Goal: Task Accomplishment & Management: Manage account settings

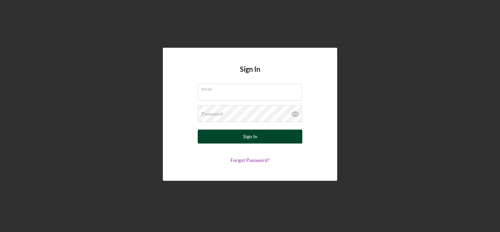
type input "[EMAIL_ADDRESS][DOMAIN_NAME]"
click at [215, 139] on button "Sign In" at bounding box center [250, 137] width 105 height 14
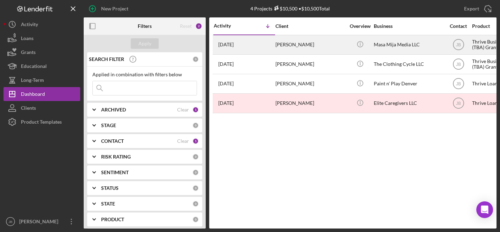
click at [231, 44] on time "3 days ago" at bounding box center [225, 45] width 15 height 6
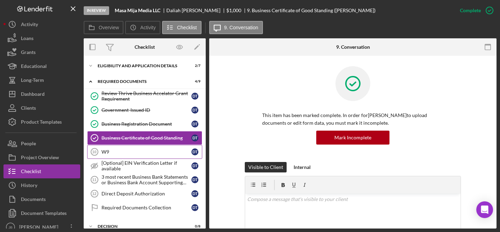
click at [142, 149] on div "W9" at bounding box center [146, 152] width 90 height 6
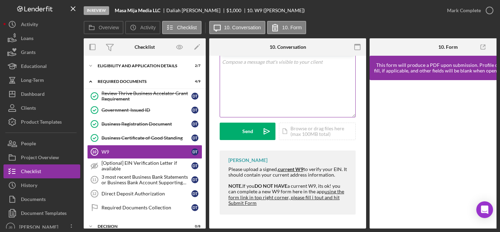
scroll to position [29, 0]
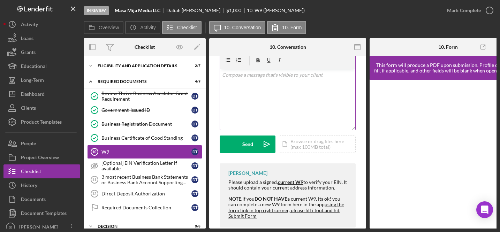
click at [238, 92] on div "v Color teal Color pink Remove color Add row above Add row below Add column bef…" at bounding box center [287, 99] width 135 height 61
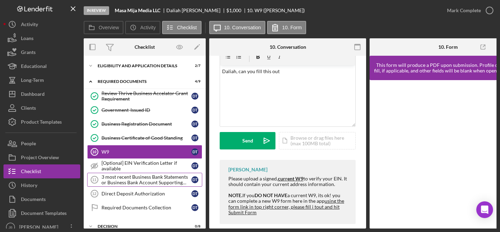
scroll to position [35, 0]
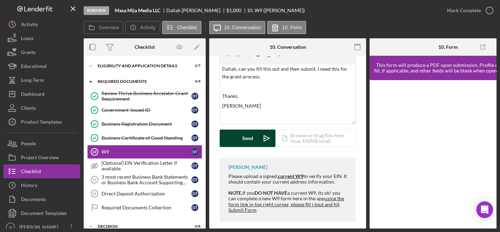
click at [251, 139] on div "Send" at bounding box center [247, 138] width 11 height 17
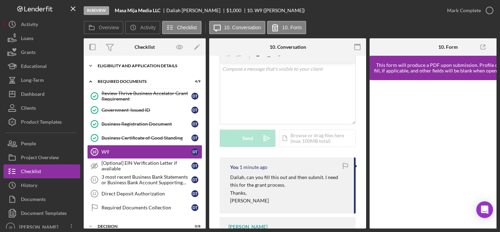
click at [159, 66] on div "Eligibility and Application Details" at bounding box center [147, 66] width 99 height 4
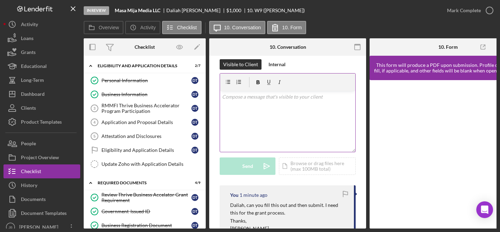
scroll to position [3, 0]
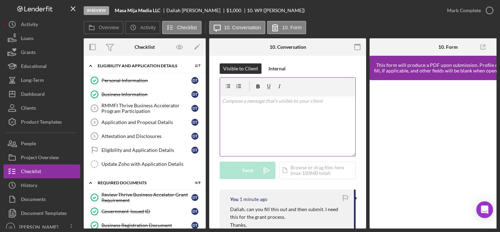
click at [229, 100] on p at bounding box center [287, 101] width 131 height 8
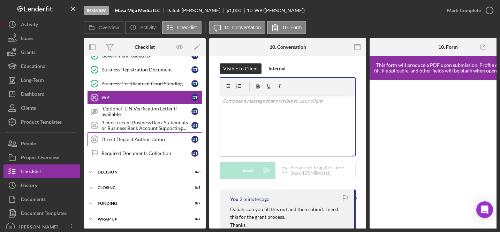
scroll to position [157, 0]
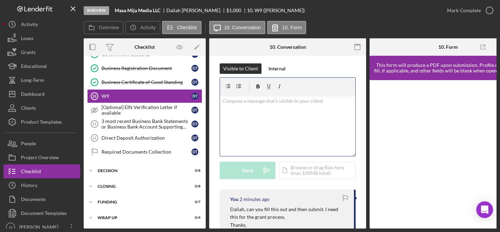
click at [238, 101] on p at bounding box center [287, 101] width 131 height 8
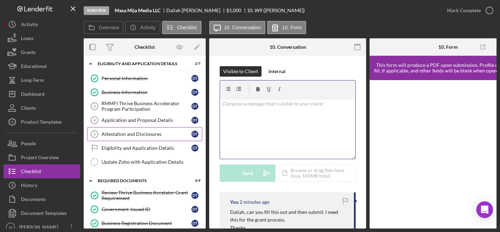
scroll to position [0, 0]
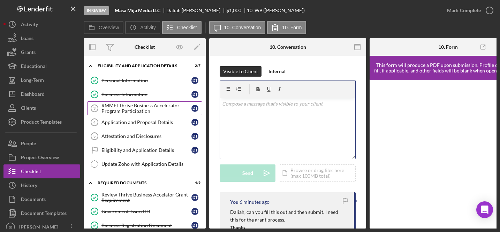
click at [182, 106] on div "RMMFI Thrive Business Accelerator Program Participation" at bounding box center [146, 108] width 90 height 11
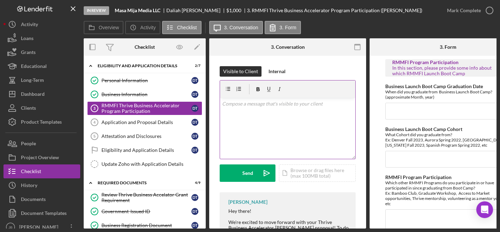
click at [226, 107] on p at bounding box center [287, 104] width 131 height 8
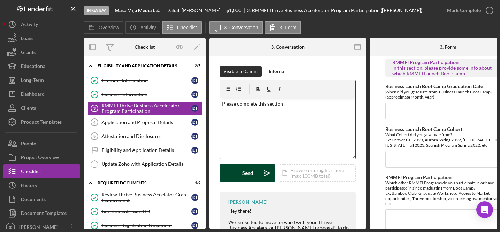
click at [245, 171] on div "Send" at bounding box center [247, 172] width 11 height 17
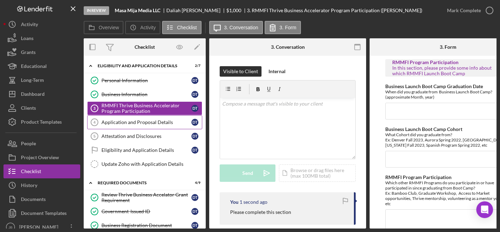
click at [152, 121] on div "Application and Proposal Details" at bounding box center [146, 123] width 90 height 6
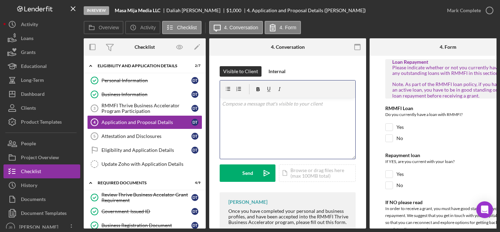
click at [232, 107] on p at bounding box center [287, 104] width 131 height 8
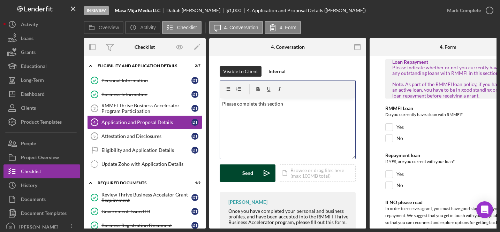
click at [241, 179] on button "Send Icon/icon-invite-send" at bounding box center [248, 172] width 56 height 17
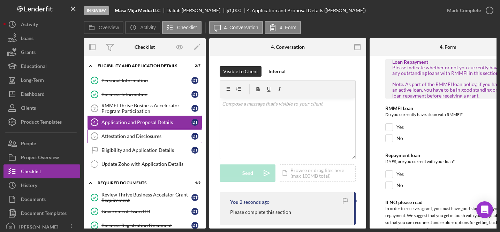
click at [157, 135] on div "Attestation and Disclosures" at bounding box center [146, 136] width 90 height 6
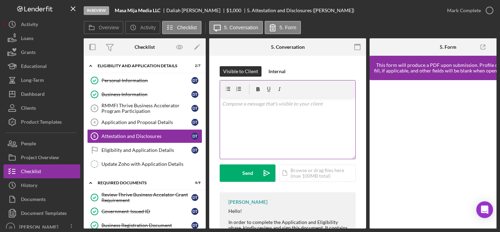
click at [238, 103] on p at bounding box center [287, 104] width 131 height 8
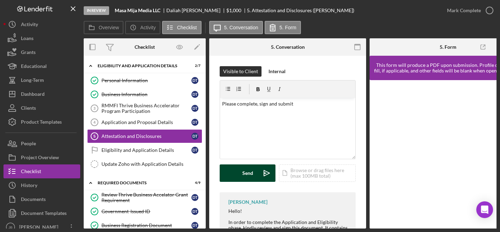
click at [255, 174] on button "Send Icon/icon-invite-send" at bounding box center [248, 172] width 56 height 17
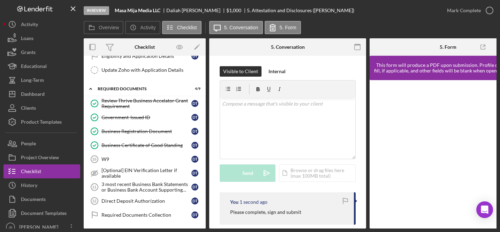
scroll to position [98, 0]
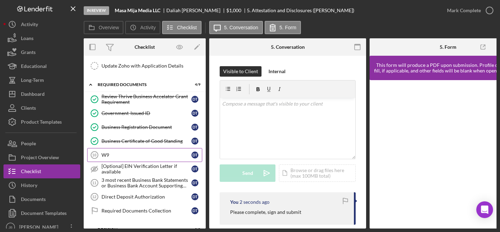
click at [143, 153] on div "W9" at bounding box center [146, 155] width 90 height 6
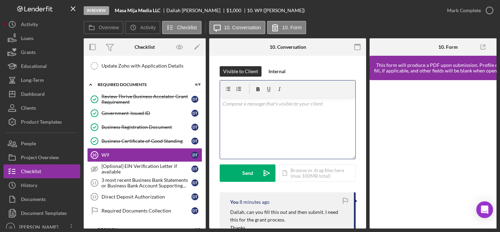
click at [233, 108] on div "v Color teal Color pink Remove color Add row above Add row below Add column bef…" at bounding box center [287, 128] width 135 height 61
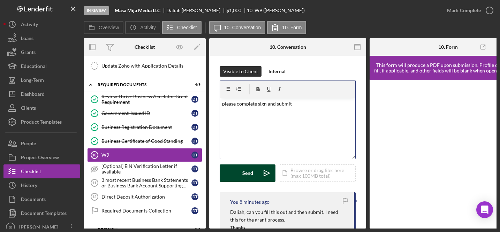
click at [236, 169] on button "Send Icon/icon-invite-send" at bounding box center [248, 172] width 56 height 17
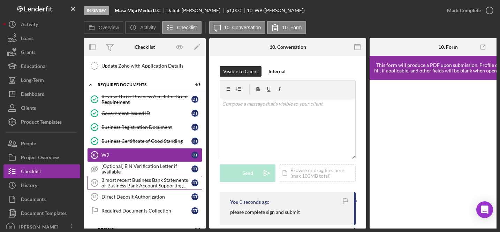
click at [146, 180] on div "3 most recent Business Bank Statements or Business Bank Account Supporting Docu…" at bounding box center [146, 182] width 90 height 11
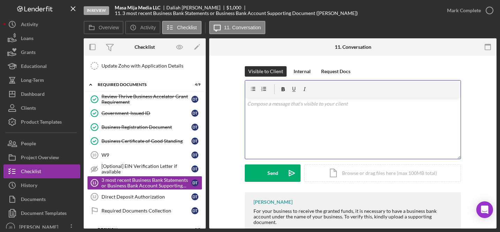
click at [256, 107] on p at bounding box center [353, 104] width 212 height 8
click at [345, 141] on circle at bounding box center [346, 141] width 4 height 4
click at [253, 105] on p at bounding box center [353, 104] width 212 height 8
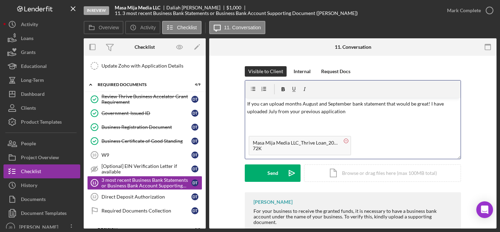
click at [345, 141] on rect at bounding box center [346, 141] width 2 height 0
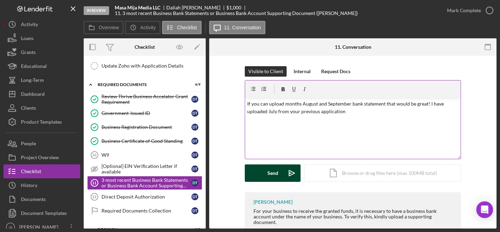
click at [280, 172] on button "Send Icon/icon-invite-send" at bounding box center [273, 172] width 56 height 17
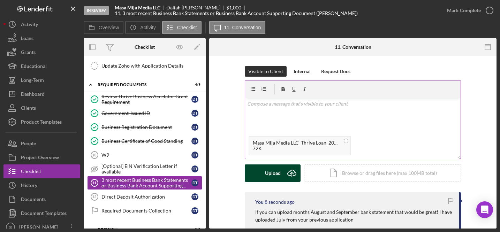
click at [291, 171] on icon "Icon/Upload" at bounding box center [291, 172] width 17 height 17
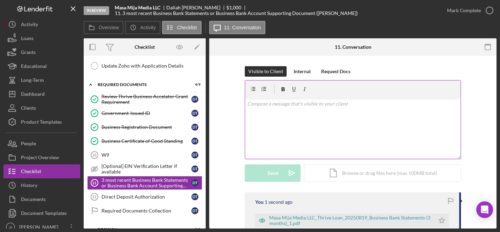
scroll to position [0, 0]
click at [441, 220] on icon "Icon/Star" at bounding box center [442, 220] width 14 height 14
click at [153, 197] on div "Direct Deposit Authorization" at bounding box center [146, 197] width 90 height 6
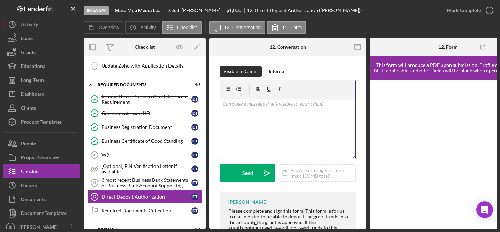
click at [258, 108] on div "v Color teal Color pink Remove color Add row above Add row below Add column bef…" at bounding box center [287, 128] width 135 height 61
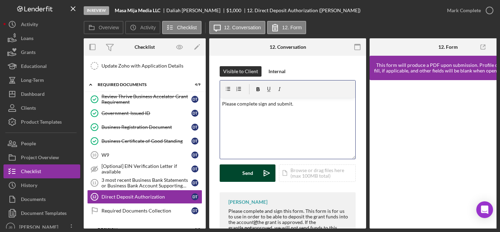
click at [238, 170] on button "Send Icon/icon-invite-send" at bounding box center [248, 172] width 56 height 17
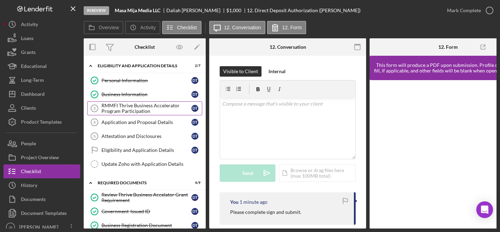
drag, startPoint x: 159, startPoint y: 110, endPoint x: 112, endPoint y: 106, distance: 47.3
click at [112, 106] on div "RMMFI Thrive Business Accelerator Program Participation" at bounding box center [146, 108] width 90 height 11
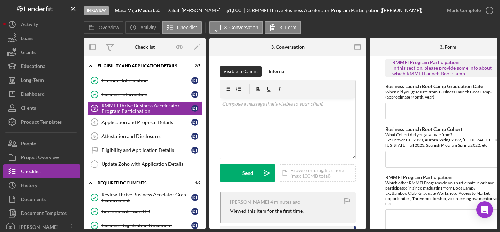
drag, startPoint x: 465, startPoint y: 72, endPoint x: 391, endPoint y: 63, distance: 74.3
click at [392, 63] on div "RMMFI Program Participation In this section, please provide some info about whi…" at bounding box center [448, 68] width 112 height 17
copy div "RMMFI Program Participation In this section, please provide some info about whi…"
click at [133, 122] on div "Application and Proposal Details" at bounding box center [146, 123] width 90 height 6
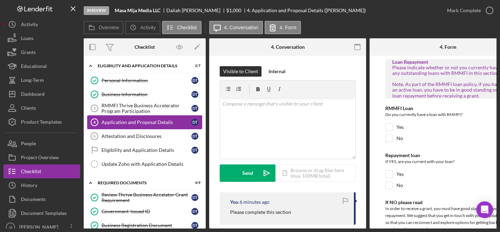
drag, startPoint x: 175, startPoint y: 122, endPoint x: 109, endPoint y: 117, distance: 66.4
click at [109, 117] on link "Application and Proposal Details 4 Application and Proposal Details D T" at bounding box center [144, 122] width 115 height 14
click at [156, 138] on div "Attestation and Disclosures" at bounding box center [146, 136] width 90 height 6
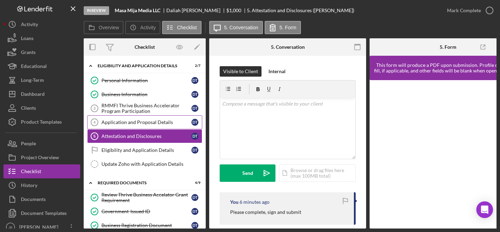
click at [159, 120] on div "Application and Proposal Details" at bounding box center [146, 123] width 90 height 6
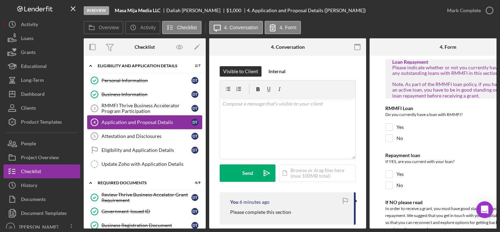
click at [159, 122] on div "Application and Proposal Details" at bounding box center [146, 123] width 90 height 6
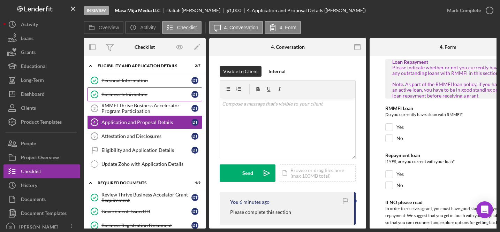
drag, startPoint x: 153, startPoint y: 113, endPoint x: 118, endPoint y: 100, distance: 37.2
click at [118, 100] on div "Personal Information Personal Information D T Business Information Business Inf…" at bounding box center [145, 124] width 122 height 101
click at [143, 110] on div "RMMFI Thrive Business Accelerator Program Participation" at bounding box center [146, 108] width 90 height 11
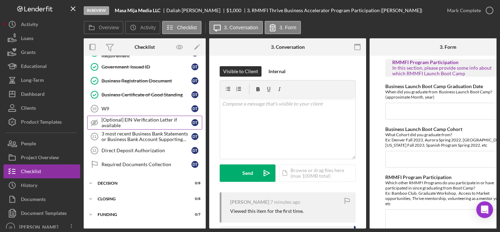
scroll to position [146, 0]
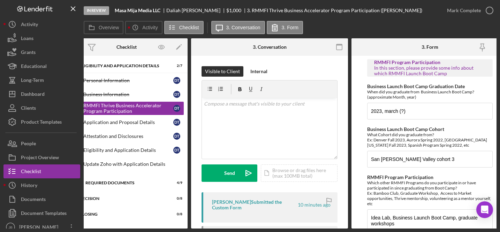
scroll to position [0, 25]
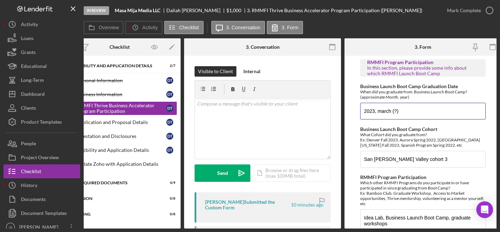
drag, startPoint x: 401, startPoint y: 111, endPoint x: 332, endPoint y: 110, distance: 68.7
click at [332, 110] on div "Overview Internal Workflow Stage In Review Icon/Dropdown Arrow Archive (can una…" at bounding box center [290, 133] width 413 height 190
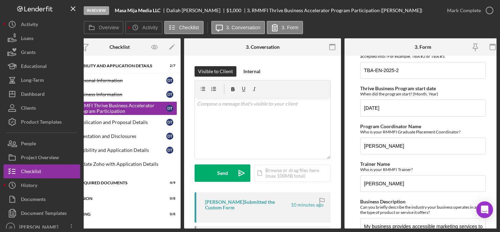
scroll to position [306, 0]
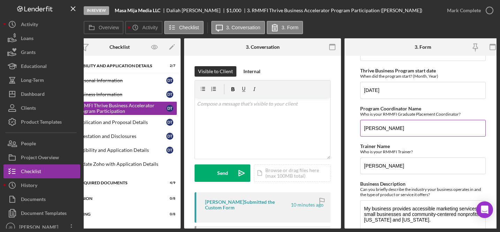
type input "November 2022"
click at [387, 128] on input "Pablo" at bounding box center [422, 128] width 125 height 17
type input "Pablo Saavedra"
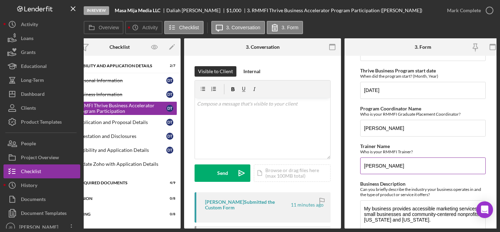
click at [387, 166] on input "Gerardo" at bounding box center [422, 165] width 125 height 17
click at [363, 166] on input "Gerardo" at bounding box center [422, 165] width 125 height 17
click at [400, 167] on input "Jose Gerardo" at bounding box center [422, 165] width 125 height 17
click at [375, 167] on input "Jose Gerardo" at bounding box center [422, 165] width 125 height 17
click at [397, 164] on input "Gerardo" at bounding box center [422, 165] width 125 height 17
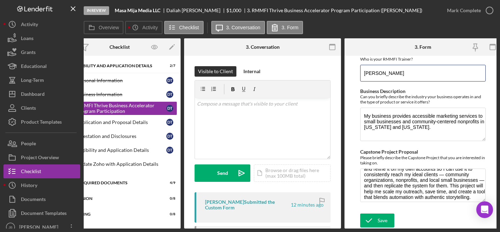
scroll to position [51, 0]
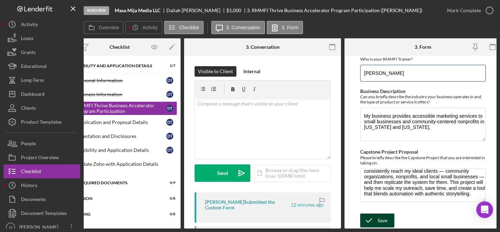
type input "Gerardo Carapia"
click at [378, 220] on div "Save" at bounding box center [382, 221] width 10 height 14
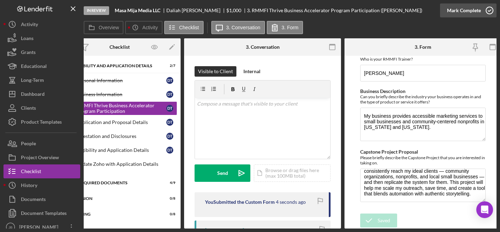
click at [489, 12] on icon "button" at bounding box center [488, 10] width 17 height 17
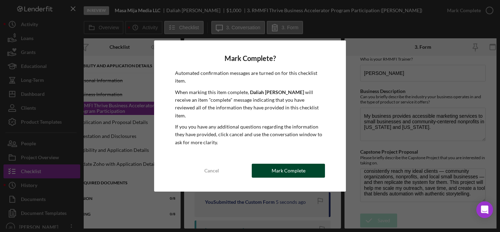
click at [311, 164] on button "Mark Complete" at bounding box center [288, 171] width 73 height 14
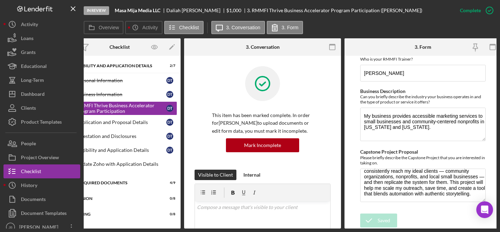
scroll to position [0, 0]
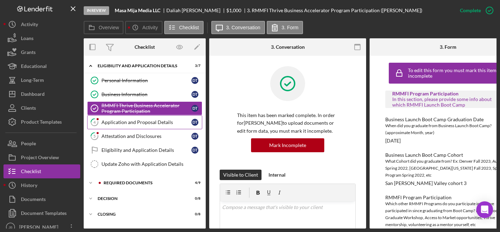
click at [162, 123] on div "Application and Proposal Details" at bounding box center [146, 123] width 90 height 6
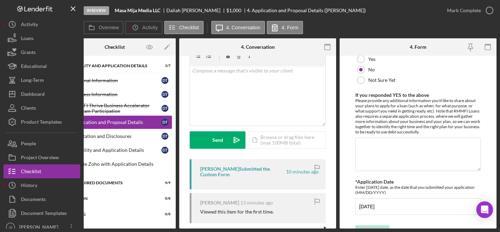
scroll to position [1048, 0]
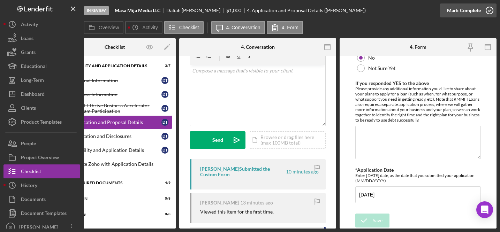
click at [489, 12] on icon "button" at bounding box center [488, 10] width 17 height 17
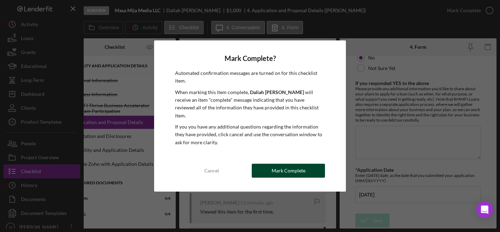
click at [297, 167] on div "Mark Complete" at bounding box center [288, 171] width 34 height 14
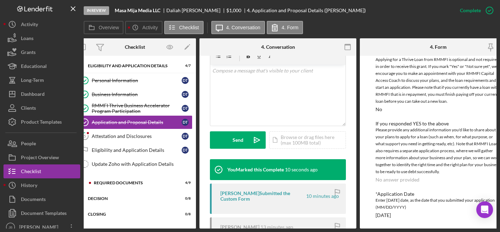
scroll to position [0, 0]
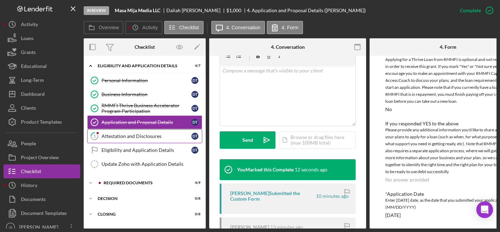
click at [155, 133] on div "Attestation and Disclosures" at bounding box center [146, 136] width 90 height 6
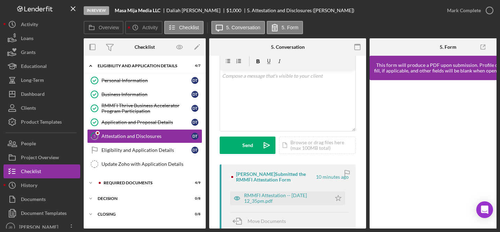
scroll to position [63, 0]
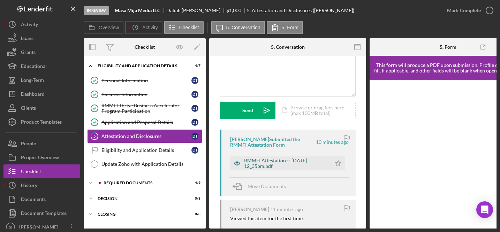
click at [282, 164] on div "RMMFI Attestation -- 2025-10-13 12_35pm.pdf" at bounding box center [286, 163] width 84 height 11
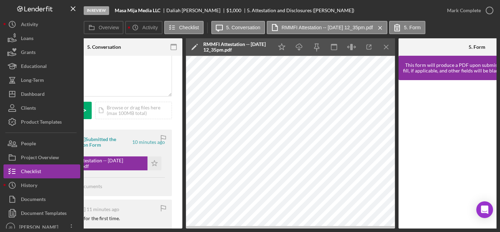
scroll to position [0, 185]
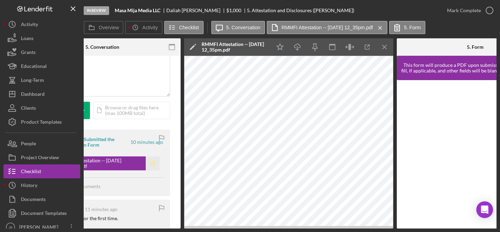
click at [150, 162] on polygon "button" at bounding box center [153, 163] width 6 height 6
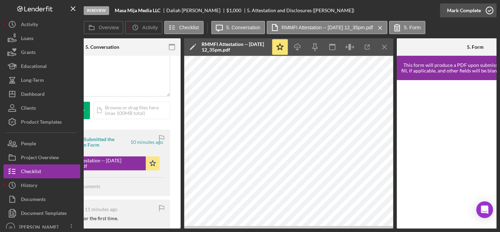
click at [491, 13] on icon "button" at bounding box center [488, 10] width 17 height 17
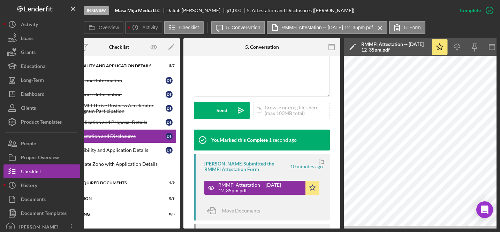
scroll to position [0, 0]
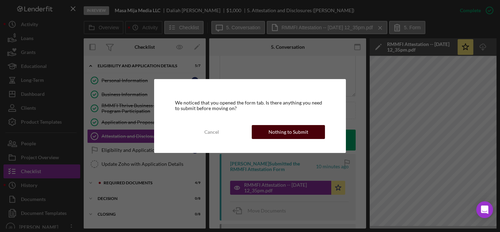
click at [264, 131] on button "Nothing to Submit" at bounding box center [288, 132] width 73 height 14
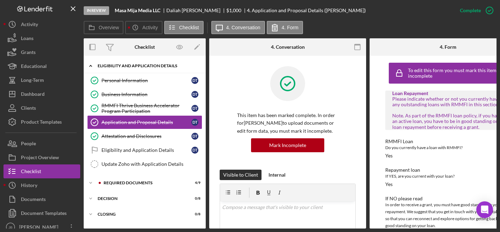
click at [138, 65] on div "Eligibility and Application Details" at bounding box center [147, 66] width 99 height 4
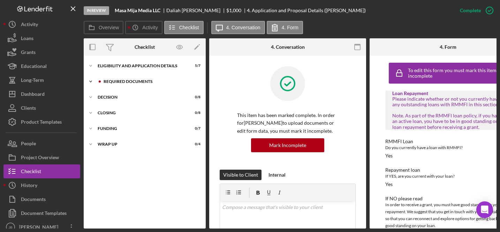
click at [131, 80] on div "REQUIRED DOCUMENTS" at bounding box center [149, 81] width 93 height 4
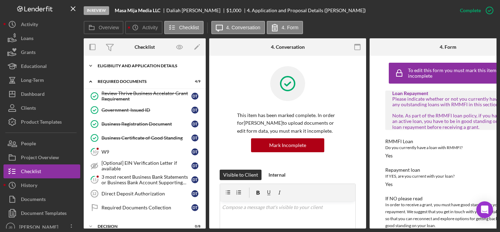
click at [146, 62] on div "Icon/Expander Eligibility and Application Details 5 / 7" at bounding box center [145, 66] width 122 height 14
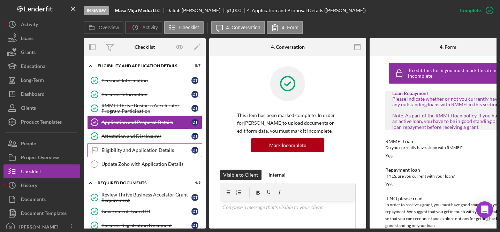
click at [128, 146] on link "Eligibility and Application Details Eligibility and Application Details D T" at bounding box center [144, 150] width 115 height 14
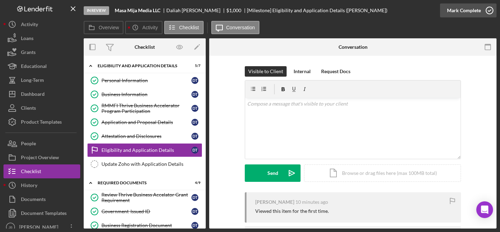
click at [491, 10] on icon "button" at bounding box center [488, 10] width 17 height 17
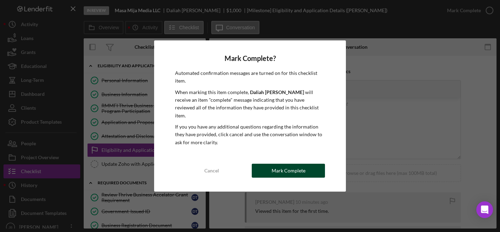
click at [280, 168] on div "Mark Complete" at bounding box center [288, 171] width 34 height 14
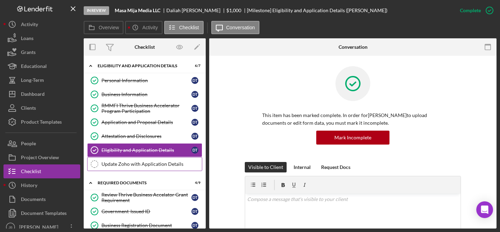
click at [163, 163] on div "Update Zoho with Application Details" at bounding box center [151, 164] width 100 height 6
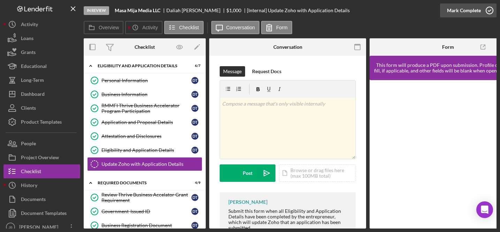
click at [489, 12] on icon "button" at bounding box center [488, 10] width 17 height 17
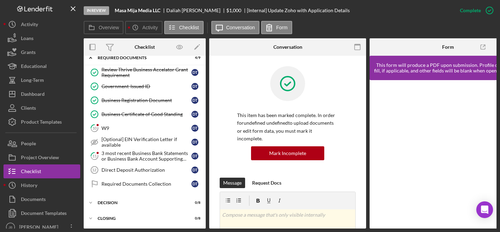
scroll to position [129, 0]
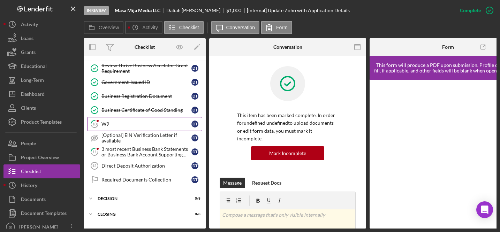
click at [134, 125] on div "W9" at bounding box center [146, 124] width 90 height 6
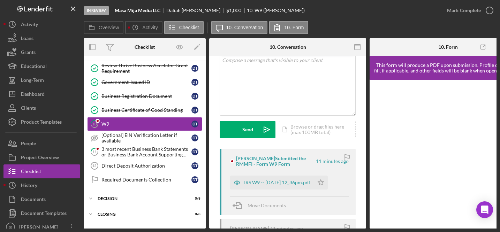
scroll to position [65, 0]
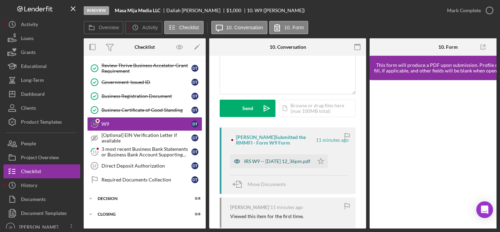
click at [268, 161] on div "IRS W9 -- 2025-10-13 12_36pm.pdf" at bounding box center [277, 162] width 66 height 6
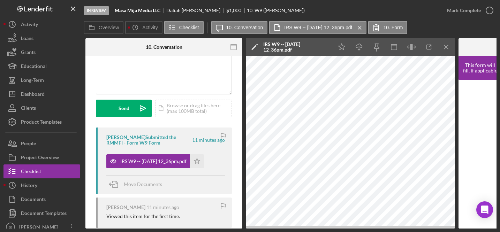
scroll to position [0, 125]
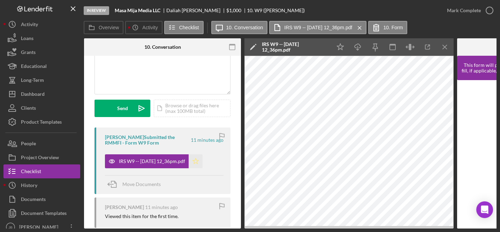
click at [202, 162] on icon "Icon/Star" at bounding box center [196, 161] width 14 height 14
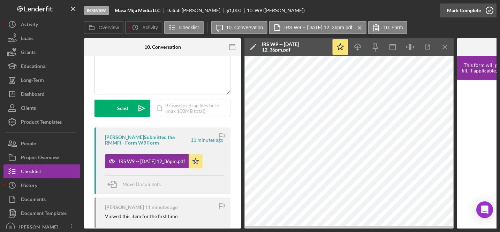
click at [490, 13] on icon "button" at bounding box center [488, 10] width 17 height 17
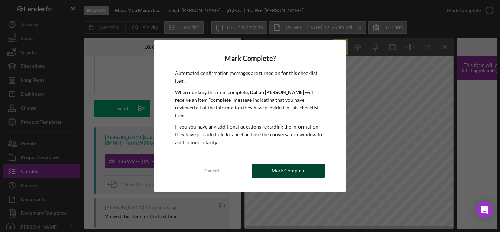
click at [297, 166] on div "Mark Complete" at bounding box center [288, 171] width 34 height 14
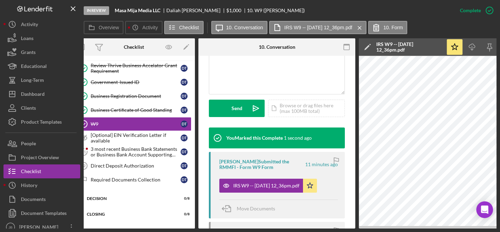
scroll to position [0, 0]
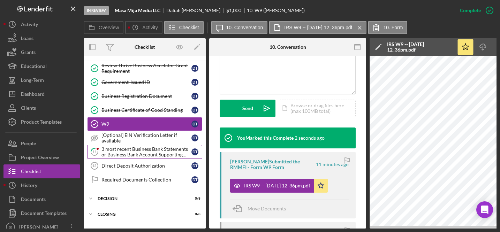
click at [153, 148] on div "3 most recent Business Bank Statements or Business Bank Account Supporting Docu…" at bounding box center [146, 151] width 90 height 11
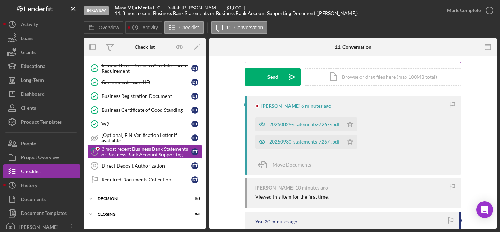
scroll to position [125, 0]
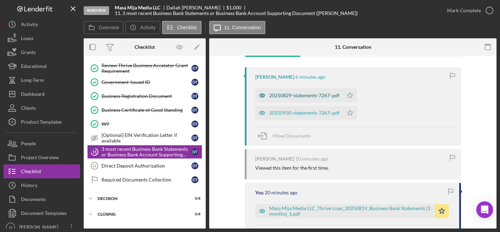
click at [315, 97] on div "20250829-statements-7267-.pdf" at bounding box center [304, 96] width 70 height 6
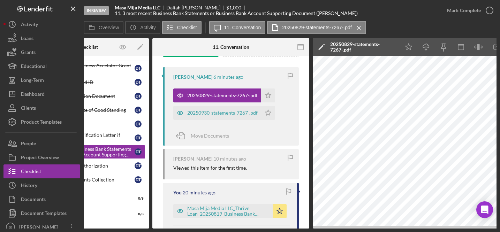
scroll to position [0, 82]
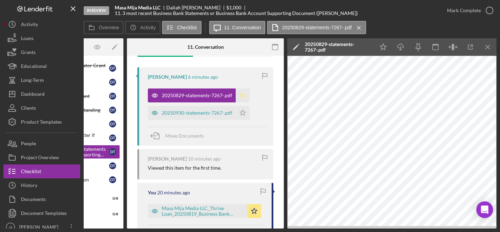
click at [245, 96] on icon "Icon/Star" at bounding box center [243, 96] width 14 height 14
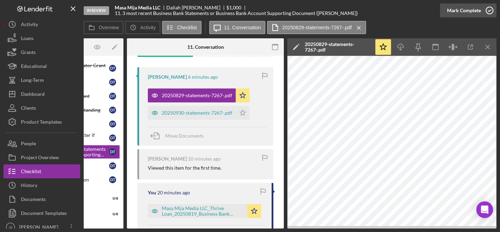
click at [488, 13] on icon "button" at bounding box center [488, 10] width 17 height 17
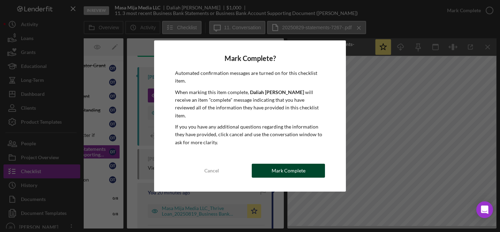
click at [269, 166] on button "Mark Complete" at bounding box center [288, 171] width 73 height 14
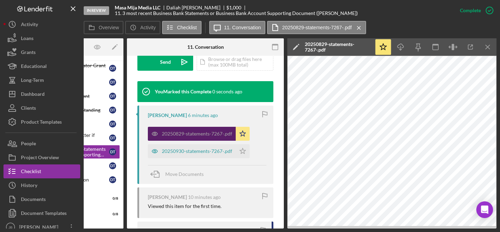
scroll to position [229, 0]
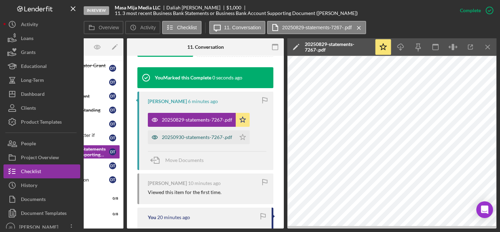
click at [204, 133] on div "20250930-statements-7267-.pdf" at bounding box center [192, 137] width 88 height 14
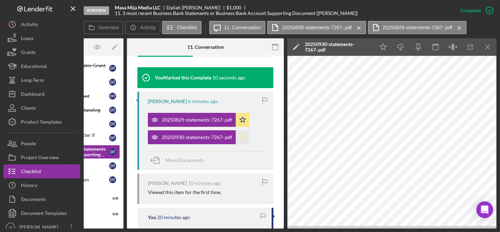
click at [244, 138] on polygon "button" at bounding box center [243, 137] width 6 height 6
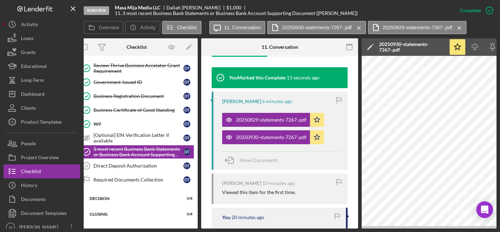
scroll to position [0, 0]
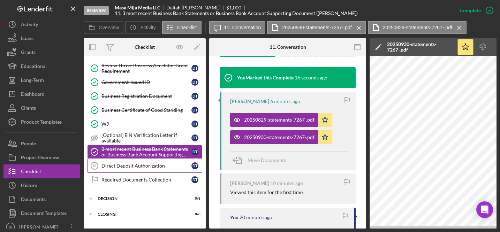
click at [143, 167] on div "Direct Deposit Authorization" at bounding box center [146, 166] width 90 height 6
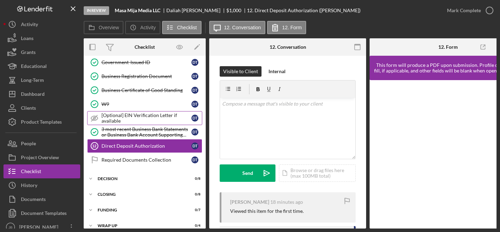
scroll to position [53, 0]
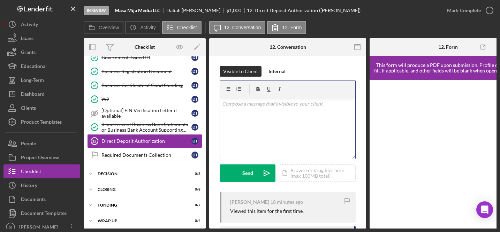
click at [229, 106] on p at bounding box center [287, 104] width 131 height 8
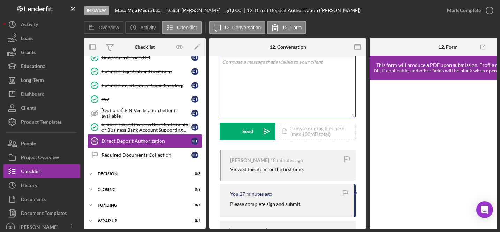
scroll to position [41, 0]
click at [273, 74] on div "v Color teal Color pink Remove color Add row above Add row below Add column bef…" at bounding box center [287, 86] width 135 height 61
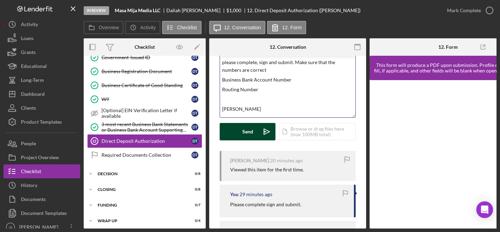
click at [238, 126] on button "Send Icon/icon-invite-send" at bounding box center [248, 131] width 56 height 17
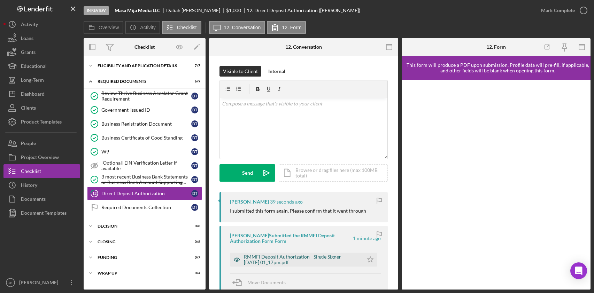
click at [274, 259] on div "RMMFI Deposit Authorization - Single Signer -- 2025-10-13 01_17pm.pdf" at bounding box center [302, 259] width 116 height 11
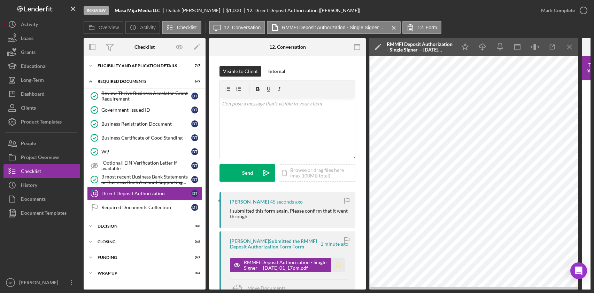
click at [336, 265] on icon "Icon/Star" at bounding box center [338, 266] width 14 height 14
click at [584, 9] on icon "button" at bounding box center [583, 10] width 17 height 17
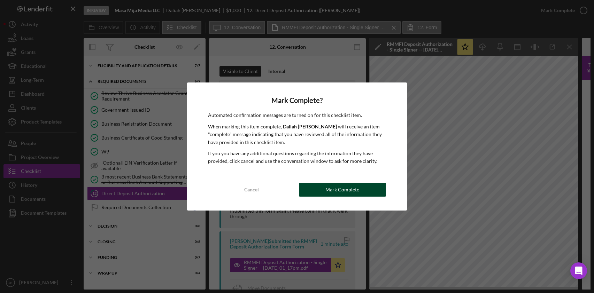
click at [372, 187] on button "Mark Complete" at bounding box center [342, 190] width 87 height 14
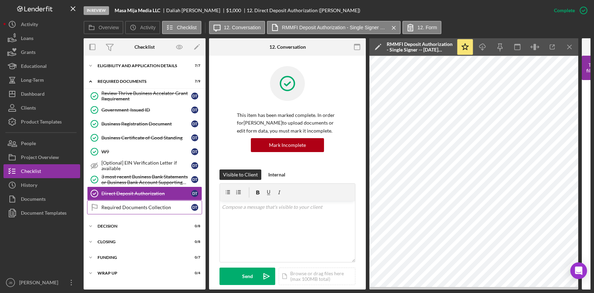
click at [177, 206] on div "Required Documents Collection" at bounding box center [146, 208] width 90 height 6
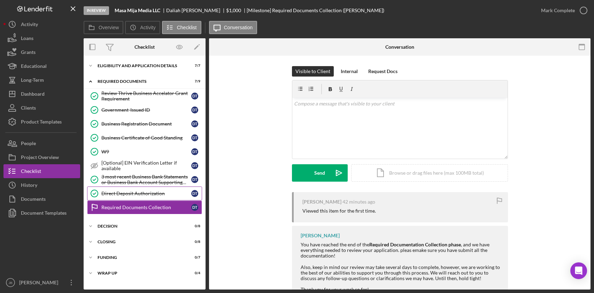
click at [162, 194] on div "Direct Deposit Authorization" at bounding box center [146, 194] width 90 height 6
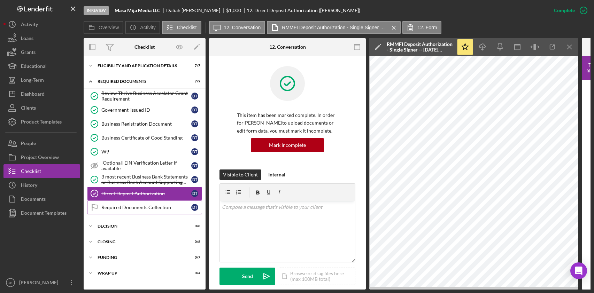
click at [168, 206] on div "Required Documents Collection" at bounding box center [146, 208] width 90 height 6
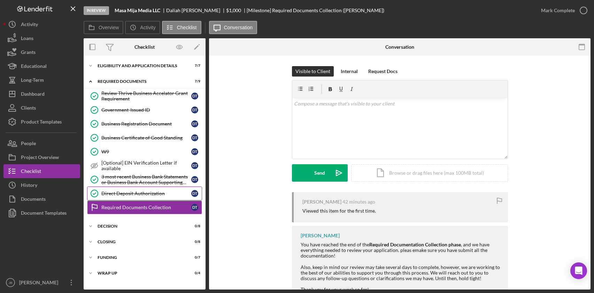
click at [172, 195] on div "Direct Deposit Authorization" at bounding box center [146, 194] width 90 height 6
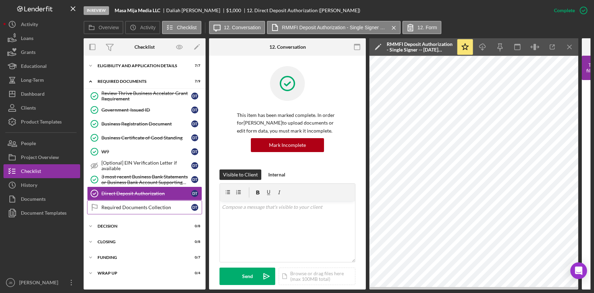
click at [171, 206] on div "Required Documents Collection" at bounding box center [146, 208] width 90 height 6
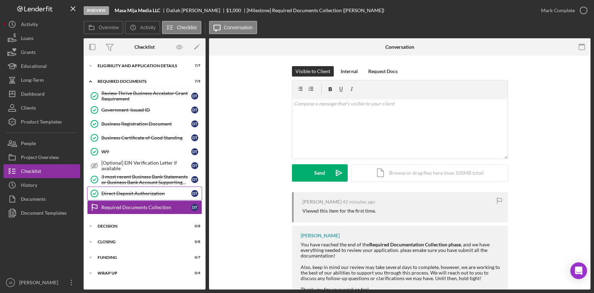
click at [170, 195] on div "Direct Deposit Authorization" at bounding box center [146, 194] width 90 height 6
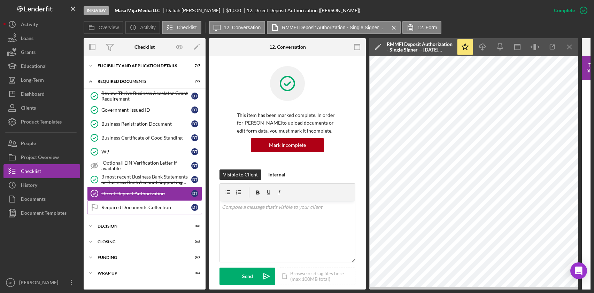
click at [175, 208] on div "Required Documents Collection" at bounding box center [146, 208] width 90 height 6
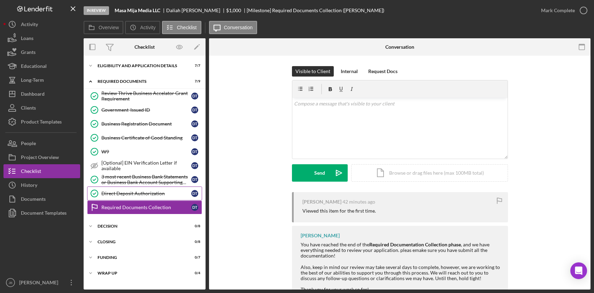
click at [169, 194] on div "Direct Deposit Authorization" at bounding box center [146, 194] width 90 height 6
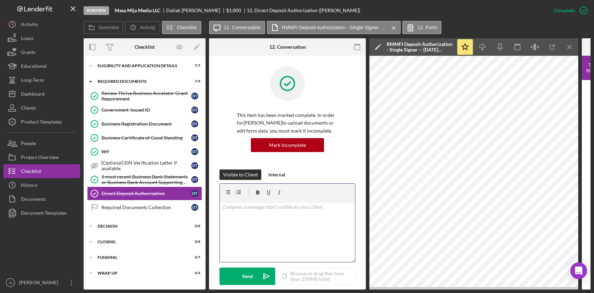
click at [258, 207] on p at bounding box center [287, 207] width 131 height 8
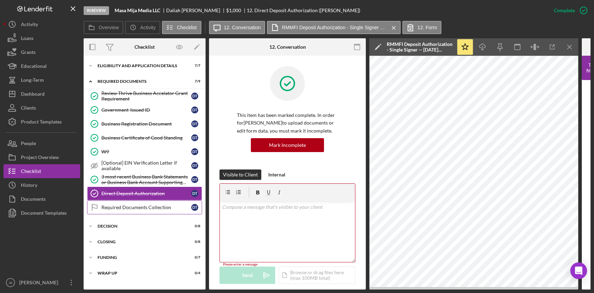
click at [166, 208] on div "Required Documents Collection" at bounding box center [146, 208] width 90 height 6
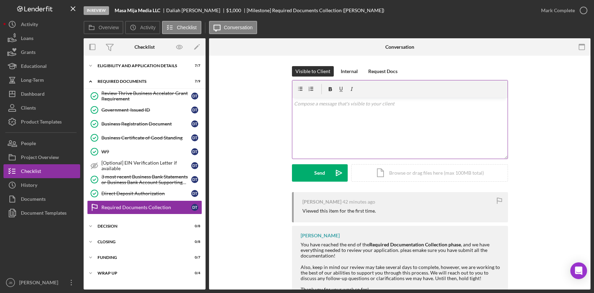
click at [301, 108] on div "v Color teal Color pink Remove color Add row above Add row below Add column bef…" at bounding box center [399, 128] width 215 height 61
click at [305, 108] on div "v Color teal Color pink Remove color Add row above Add row below Add column bef…" at bounding box center [399, 128] width 215 height 61
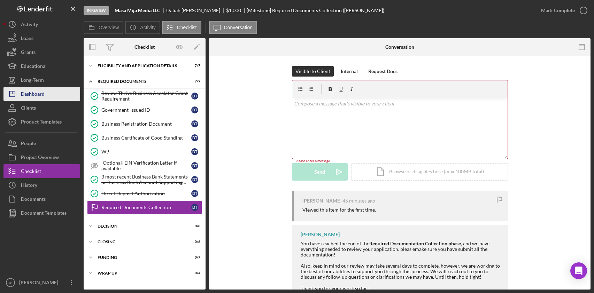
click at [40, 95] on div "Dashboard" at bounding box center [33, 95] width 24 height 16
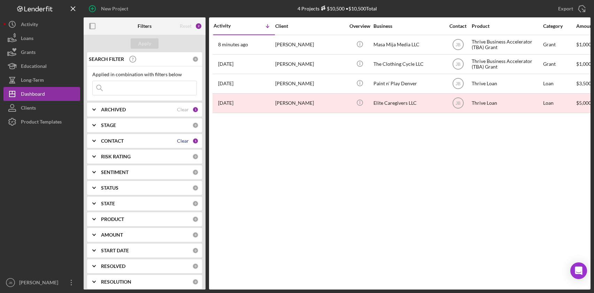
click at [177, 144] on div "Clear" at bounding box center [183, 141] width 12 height 6
click at [137, 140] on div "CONTACT" at bounding box center [146, 141] width 91 height 6
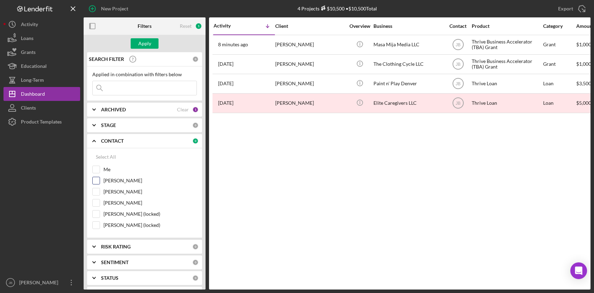
click at [98, 179] on input "Patrick Efferson" at bounding box center [96, 180] width 7 height 7
checkbox input "true"
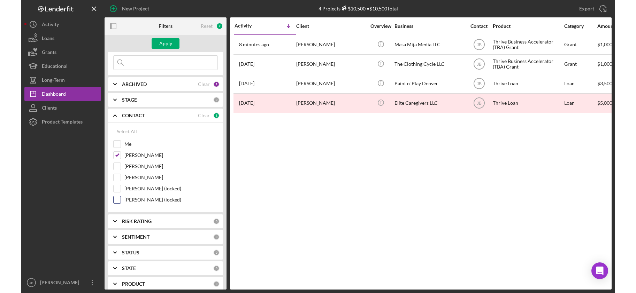
scroll to position [44, 0]
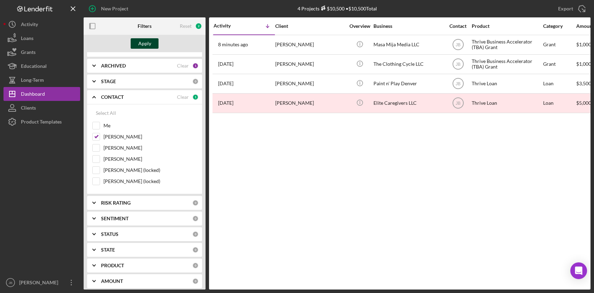
click at [150, 44] on div "Apply" at bounding box center [144, 43] width 13 height 10
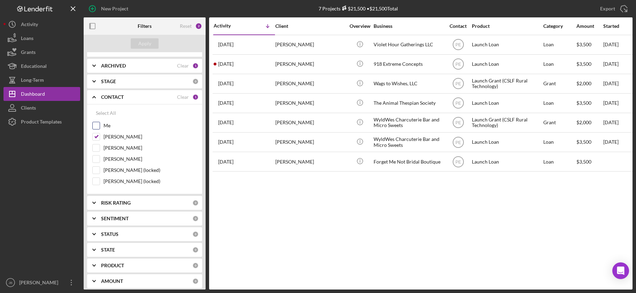
click at [95, 124] on input "Me" at bounding box center [96, 125] width 7 height 7
checkbox input "true"
click at [98, 138] on input "Patrick Efferson" at bounding box center [96, 136] width 7 height 7
checkbox input "false"
click at [151, 46] on button "Apply" at bounding box center [145, 43] width 28 height 10
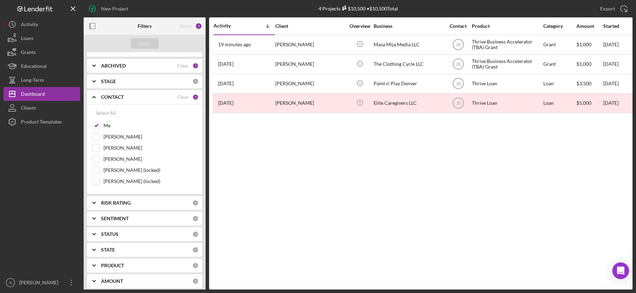
click at [253, 196] on div "Activity Icon/Table Sort Arrow Client Overview Business Contact Product Categor…" at bounding box center [420, 153] width 423 height 272
click at [228, 136] on div "Activity Icon/Table Sort Arrow Client Overview Business Contact Product Categor…" at bounding box center [420, 153] width 423 height 272
click at [256, 165] on div "Activity Icon/Table Sort Arrow Client Overview Business Contact Product Categor…" at bounding box center [420, 153] width 423 height 272
click at [43, 81] on div "Long-Term" at bounding box center [32, 81] width 23 height 16
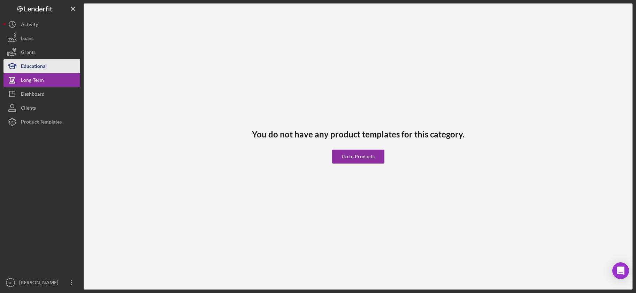
click at [47, 68] on button "Educational" at bounding box center [41, 66] width 77 height 14
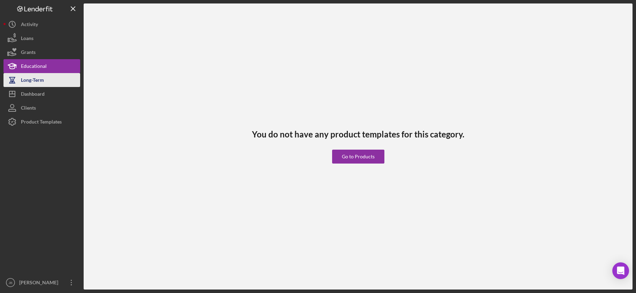
click at [34, 84] on div "Long-Term" at bounding box center [32, 81] width 23 height 16
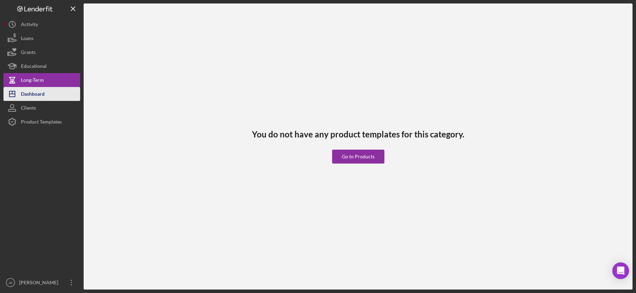
click at [41, 97] on div "Dashboard" at bounding box center [33, 95] width 24 height 16
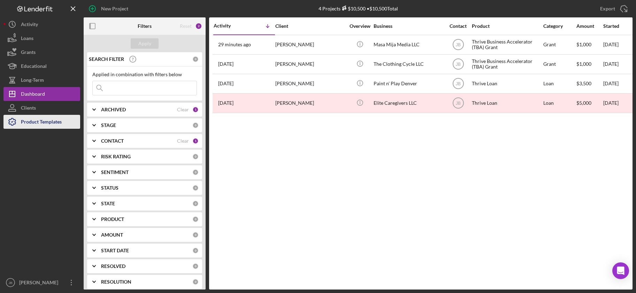
click at [43, 120] on div "Product Templates" at bounding box center [41, 123] width 41 height 16
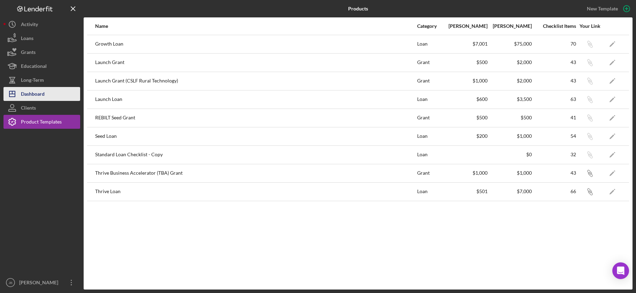
click at [45, 90] on button "Icon/Dashboard Dashboard" at bounding box center [41, 94] width 77 height 14
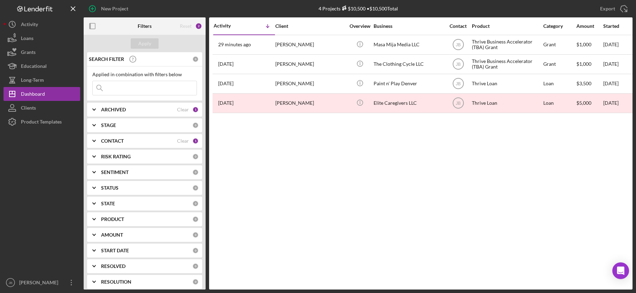
click at [134, 139] on div "CONTACT" at bounding box center [139, 141] width 76 height 6
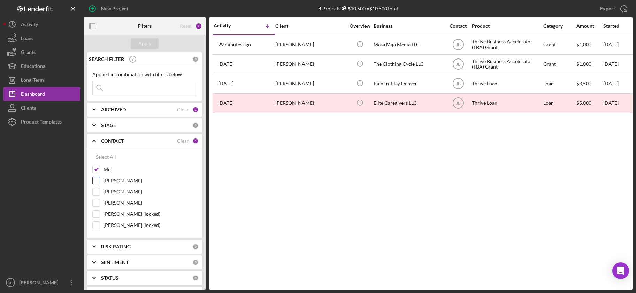
click at [98, 181] on input "Patrick Efferson" at bounding box center [96, 180] width 7 height 7
click at [97, 180] on input "Patrick Efferson" at bounding box center [96, 180] width 7 height 7
checkbox input "false"
click at [243, 175] on div "Activity Icon/Table Sort Arrow Client Overview Business Contact Product Categor…" at bounding box center [420, 153] width 423 height 272
click at [52, 118] on div "Product Templates" at bounding box center [41, 123] width 41 height 16
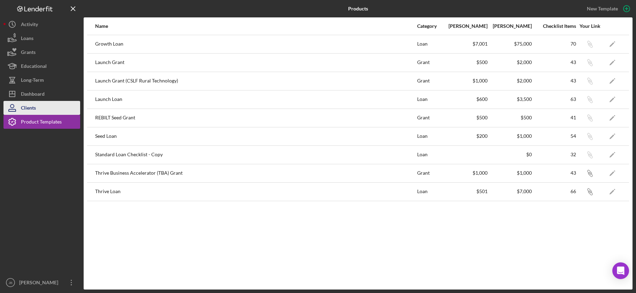
click at [45, 107] on button "Clients" at bounding box center [41, 108] width 77 height 14
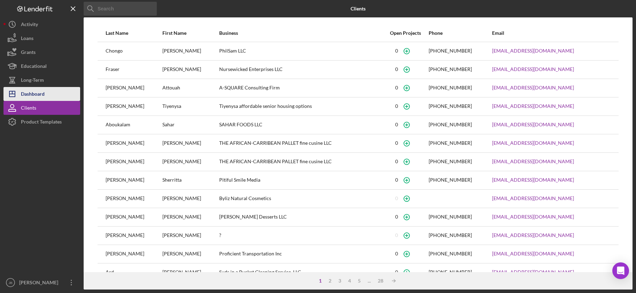
click at [52, 94] on button "Icon/Dashboard Dashboard" at bounding box center [41, 94] width 77 height 14
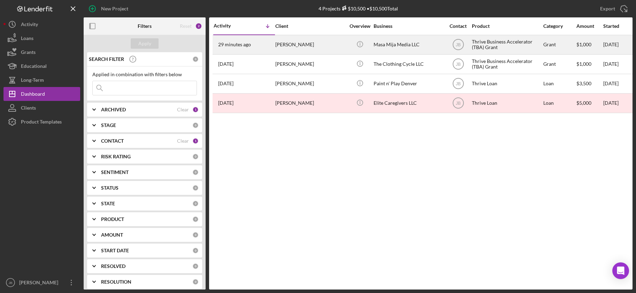
click at [392, 43] on div "Masa Mija Media LLC" at bounding box center [409, 45] width 70 height 18
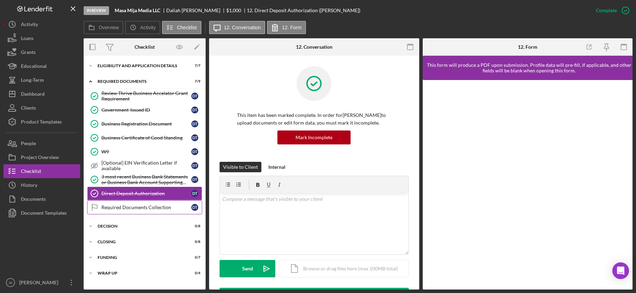
click at [157, 205] on div "Required Documents Collection" at bounding box center [146, 208] width 90 height 6
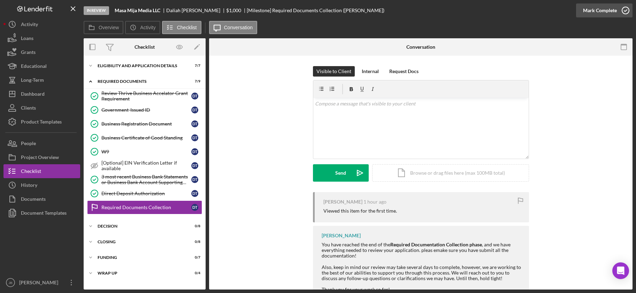
click at [594, 10] on icon "button" at bounding box center [625, 10] width 17 height 17
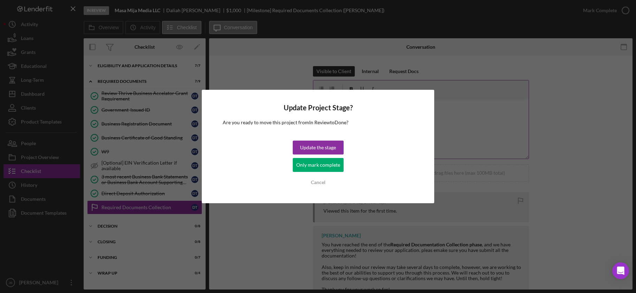
click at [326, 146] on div "Update the stage" at bounding box center [318, 148] width 36 height 14
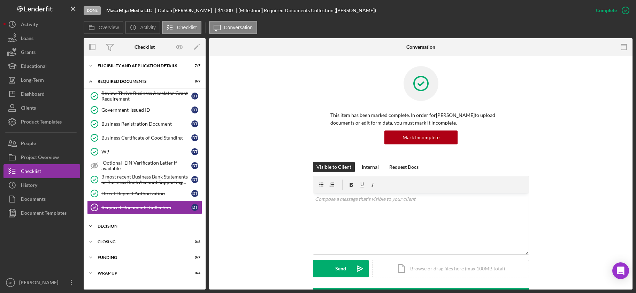
click at [141, 228] on div "DECISION" at bounding box center [147, 226] width 99 height 4
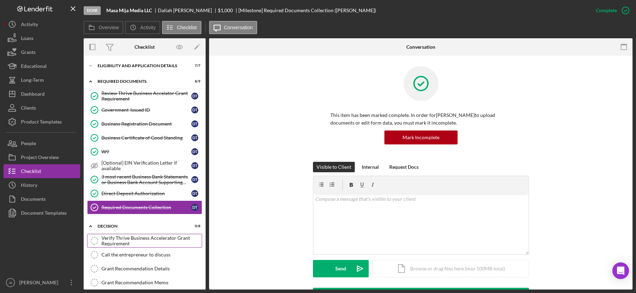
click at [93, 241] on icon "Verify Thrive Business Accelerator Grant Requirement" at bounding box center [94, 240] width 17 height 17
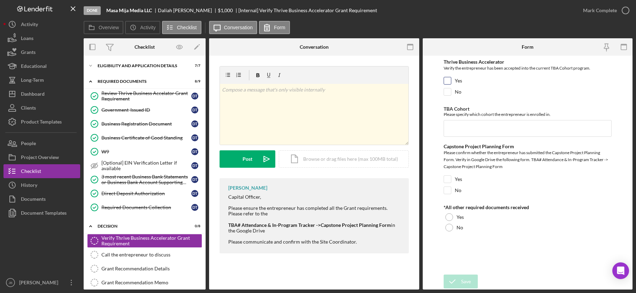
click at [450, 80] on input "Yes" at bounding box center [447, 80] width 7 height 7
checkbox input "true"
click at [454, 129] on input "TBA Cohort" at bounding box center [528, 128] width 168 height 17
paste input "TBA-EN-2025-2 (Fall)"
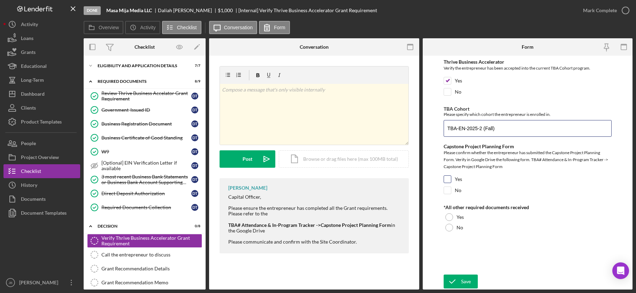
type input "TBA-EN-2025-2 (Fall)"
click at [448, 179] on input "Yes" at bounding box center [447, 179] width 7 height 7
checkbox input "true"
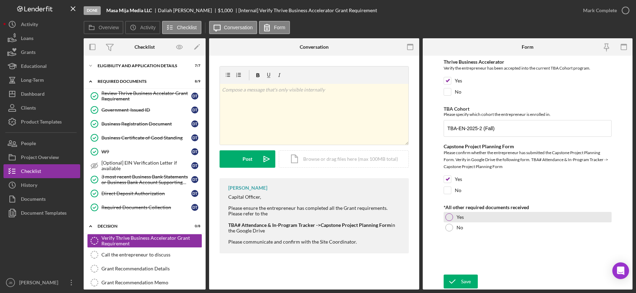
click at [449, 217] on div at bounding box center [449, 218] width 8 height 8
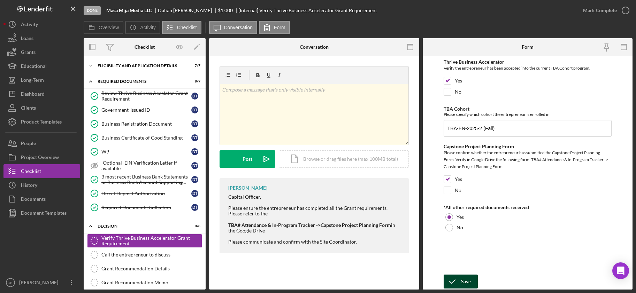
click at [456, 280] on icon "submit" at bounding box center [452, 281] width 17 height 17
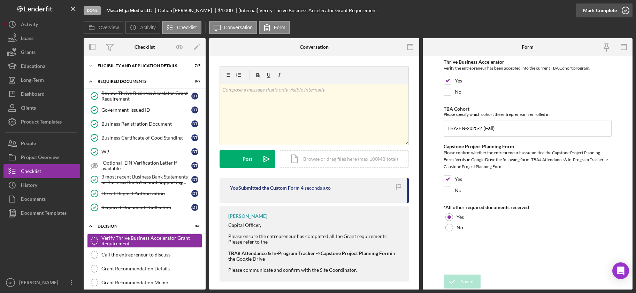
click at [594, 12] on icon "button" at bounding box center [625, 10] width 17 height 17
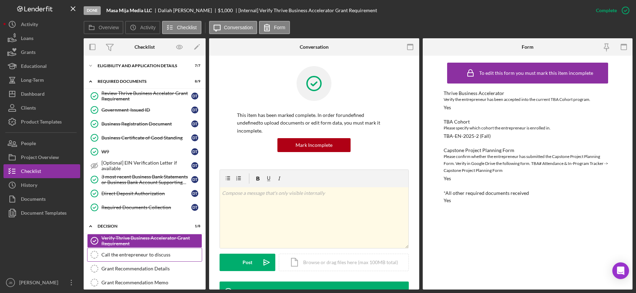
click at [163, 257] on div "Call the entrepreneur to discuss" at bounding box center [151, 255] width 100 height 6
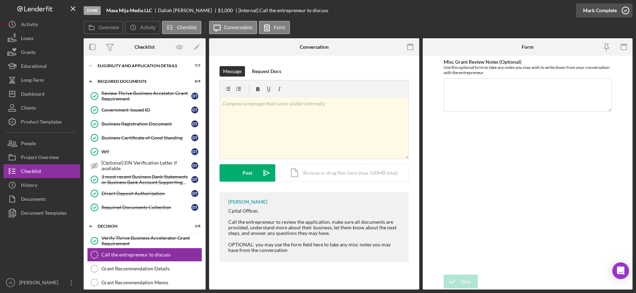
click at [594, 11] on icon "button" at bounding box center [625, 10] width 17 height 17
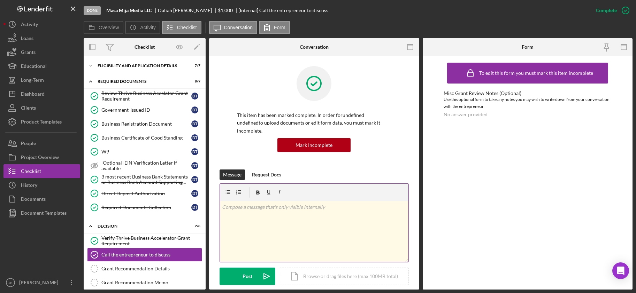
scroll to position [29, 0]
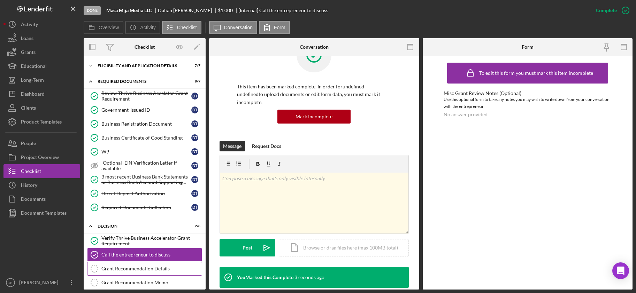
click at [159, 269] on div "Grant Recommendation Details" at bounding box center [151, 269] width 100 height 6
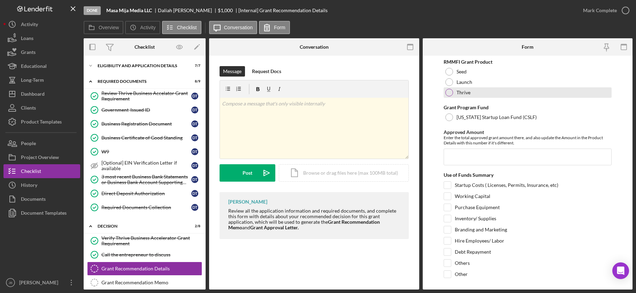
click at [450, 93] on div at bounding box center [449, 93] width 8 height 8
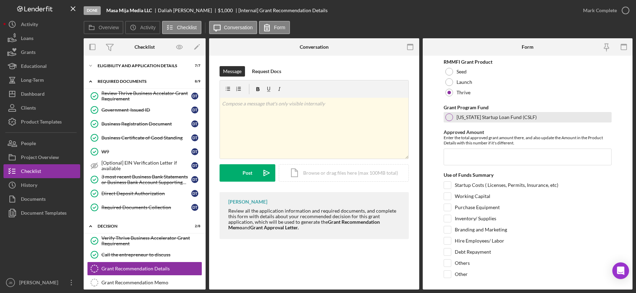
click at [449, 116] on div at bounding box center [449, 118] width 8 height 8
click at [450, 152] on input "Approved Amount" at bounding box center [528, 157] width 168 height 17
type input "$1,000.00"
click at [447, 229] on input "Branding and Marketing" at bounding box center [447, 229] width 7 height 7
checkbox input "true"
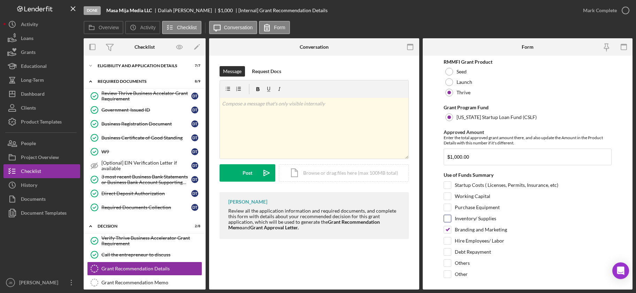
click at [447, 218] on input "Inventory/ Supplies" at bounding box center [447, 218] width 7 height 7
checkbox input "true"
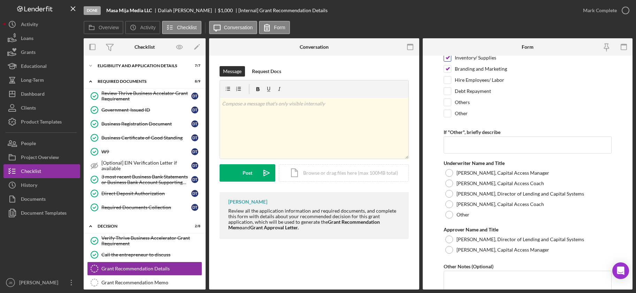
scroll to position [162, 0]
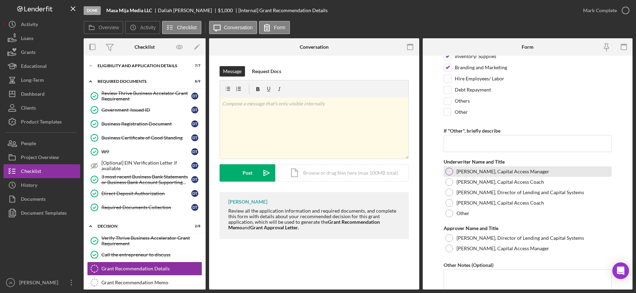
click at [451, 173] on div at bounding box center [449, 172] width 8 height 8
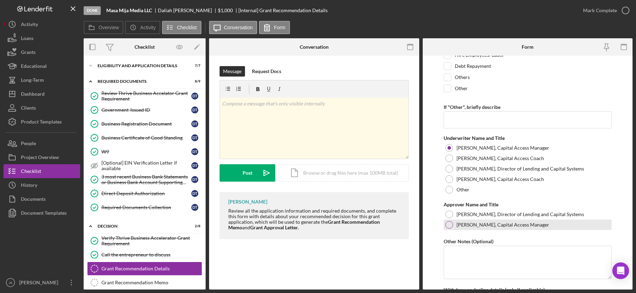
scroll to position [188, 0]
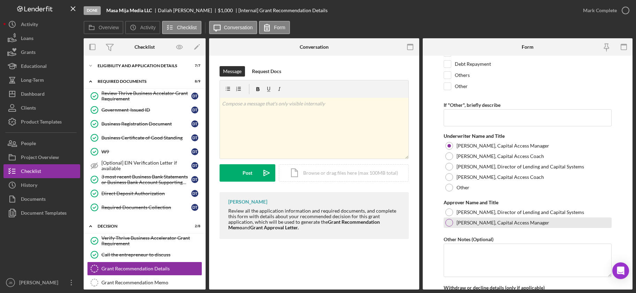
click at [449, 223] on div at bounding box center [449, 223] width 8 height 8
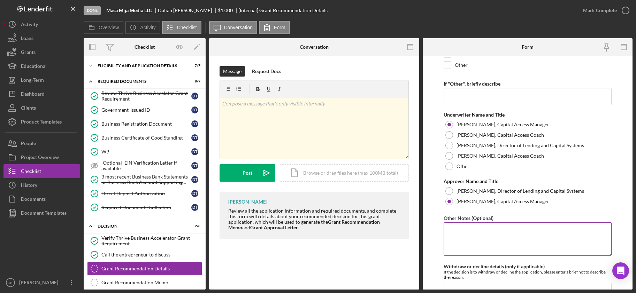
scroll to position [263, 0]
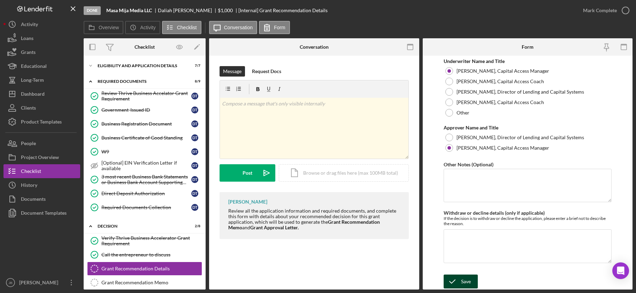
click at [460, 279] on icon "submit" at bounding box center [452, 281] width 17 height 17
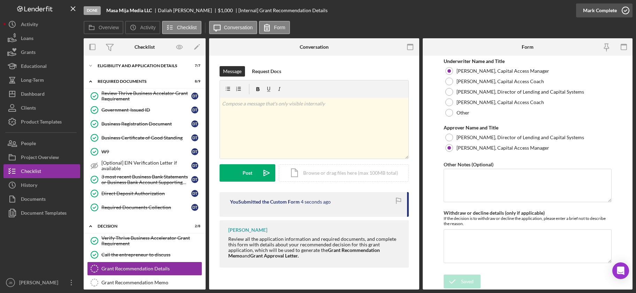
click at [594, 9] on icon "button" at bounding box center [625, 10] width 17 height 17
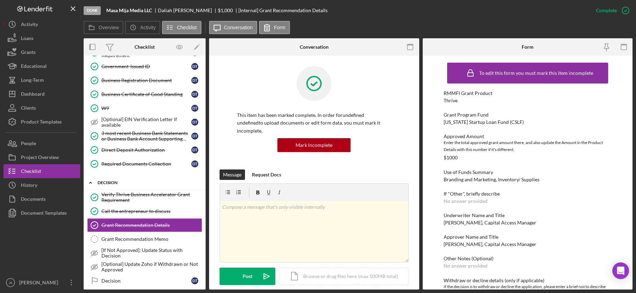
scroll to position [55, 0]
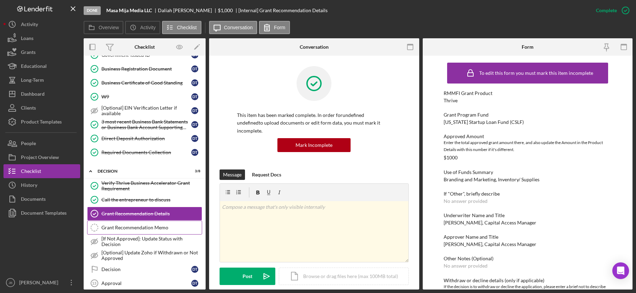
click at [164, 225] on div "Grant Recommendation Memo" at bounding box center [151, 228] width 100 height 6
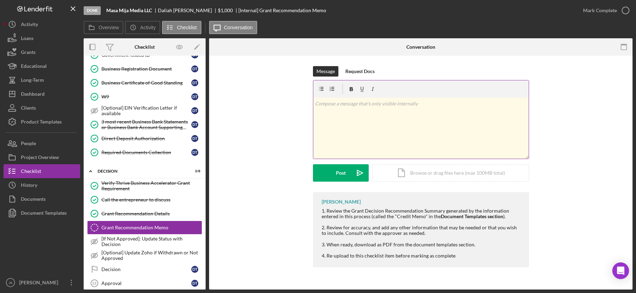
click at [362, 120] on div "v Color teal Color pink Remove color Add row above Add row below Add column bef…" at bounding box center [420, 128] width 215 height 61
click at [58, 216] on div "Document Templates" at bounding box center [44, 214] width 46 height 16
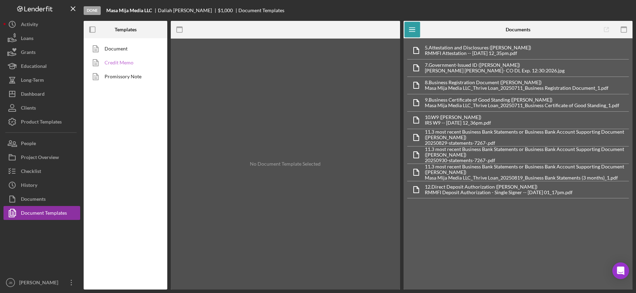
click at [122, 63] on link "Credit Memo" at bounding box center [123, 63] width 73 height 14
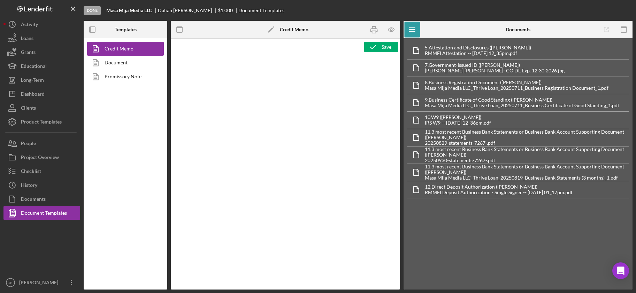
type textarea "<p style="margin-bottom: 0; text-align: center" align="center"><strong><span st…"
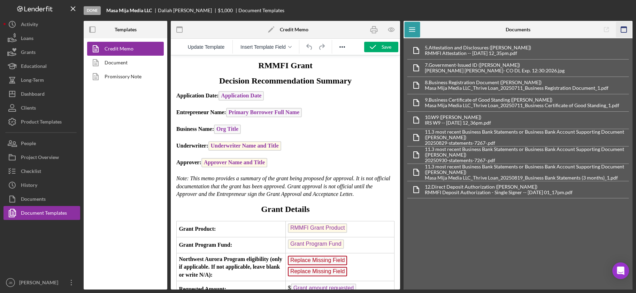
click at [594, 29] on icon "button" at bounding box center [624, 30] width 16 height 16
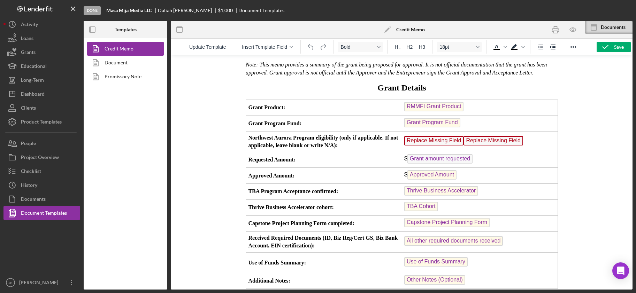
scroll to position [155, 0]
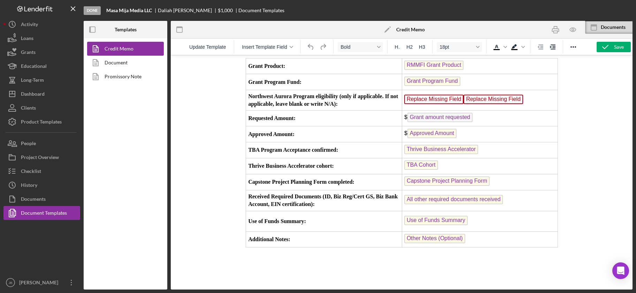
click at [491, 104] on span "Replace Missing Field" at bounding box center [493, 99] width 60 height 9
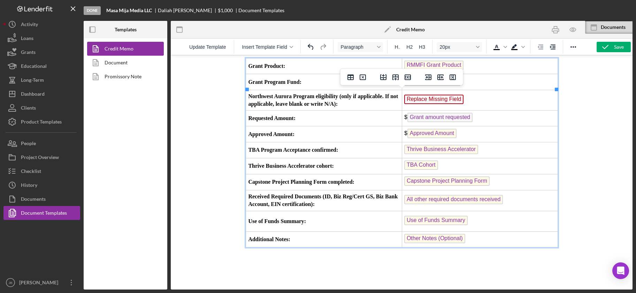
click at [441, 104] on span "Replace Missing Field" at bounding box center [434, 99] width 60 height 9
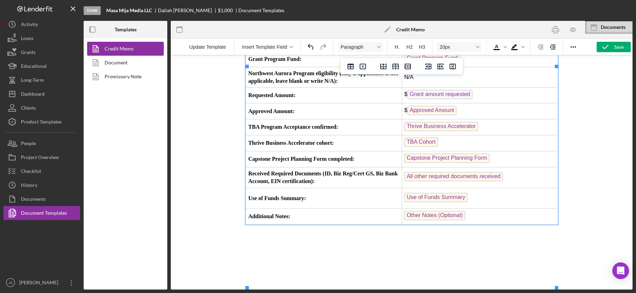
scroll to position [184, 0]
click at [594, 49] on icon "button" at bounding box center [605, 46] width 17 height 17
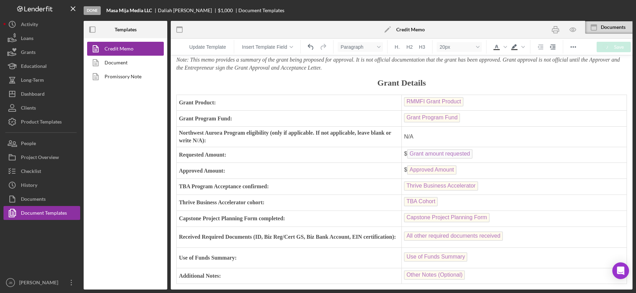
scroll to position [164, 0]
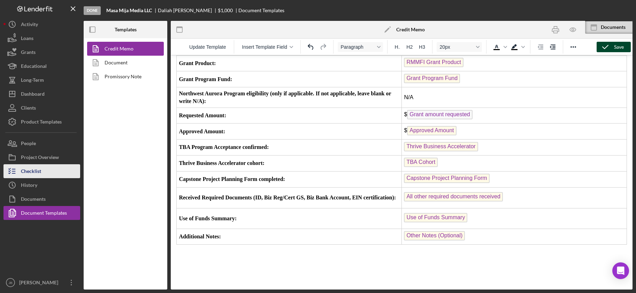
click at [45, 170] on button "Checklist" at bounding box center [41, 171] width 77 height 14
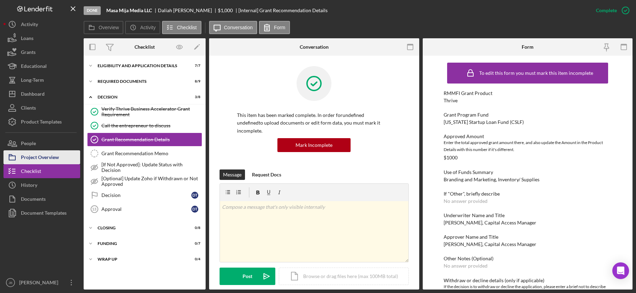
click at [36, 158] on div "Project Overview" at bounding box center [40, 159] width 38 height 16
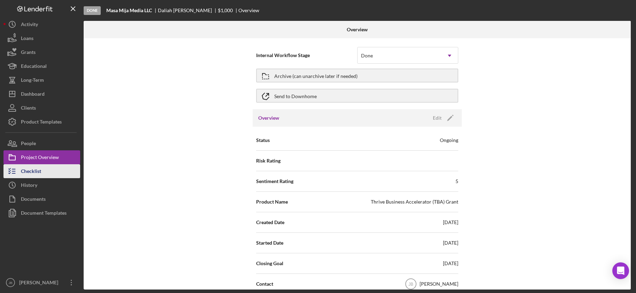
click at [33, 172] on div "Checklist" at bounding box center [31, 172] width 20 height 16
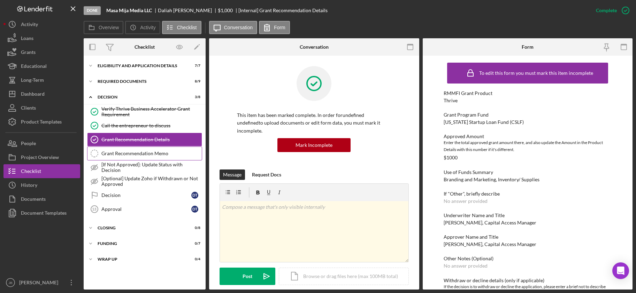
click at [114, 153] on div "Grant Recommendation Memo" at bounding box center [151, 154] width 100 height 6
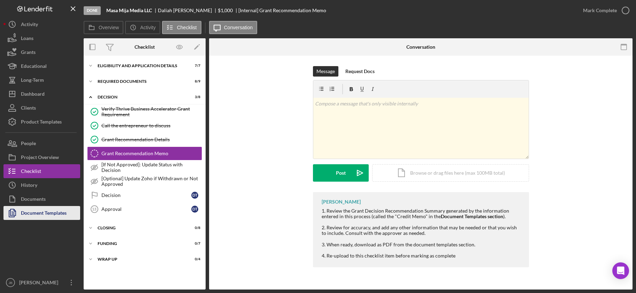
click at [61, 218] on div "Document Templates" at bounding box center [44, 214] width 46 height 16
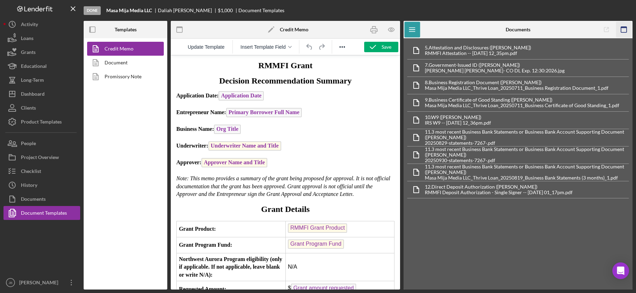
click at [594, 31] on icon "button" at bounding box center [624, 30] width 16 height 16
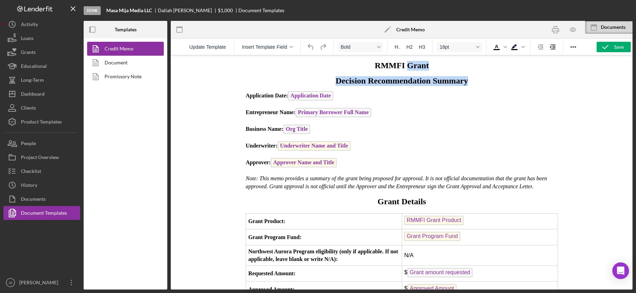
drag, startPoint x: 406, startPoint y: 69, endPoint x: 457, endPoint y: 89, distance: 54.7
click at [457, 89] on body "RMMFI Grant Decision Recommendation Summary Application Date: Application Date …" at bounding box center [401, 232] width 312 height 342
copy body "Grant Decision Recommendation Summary"
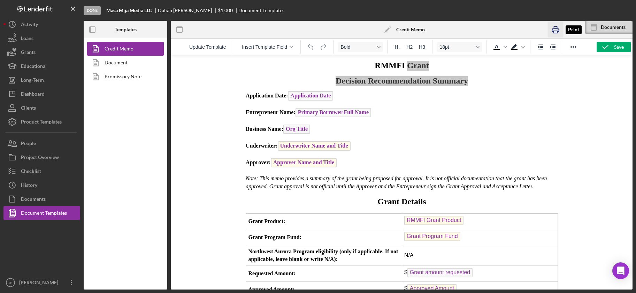
click at [554, 31] on rect "button" at bounding box center [556, 32] width 4 height 2
click at [46, 171] on button "Checklist" at bounding box center [41, 171] width 77 height 14
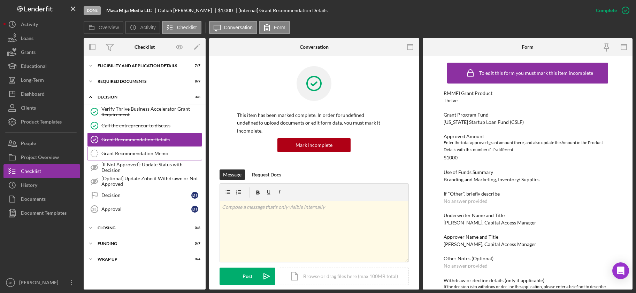
click at [155, 155] on div "Grant Recommendation Memo" at bounding box center [151, 154] width 100 height 6
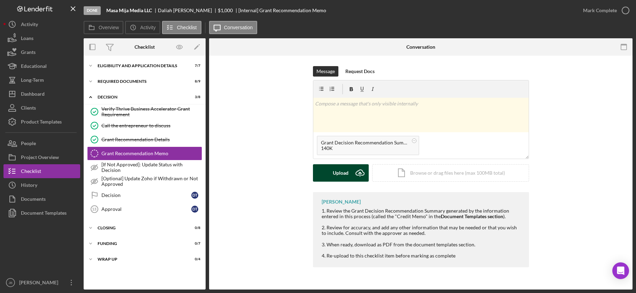
click at [360, 171] on icon "Icon/Upload" at bounding box center [359, 172] width 17 height 17
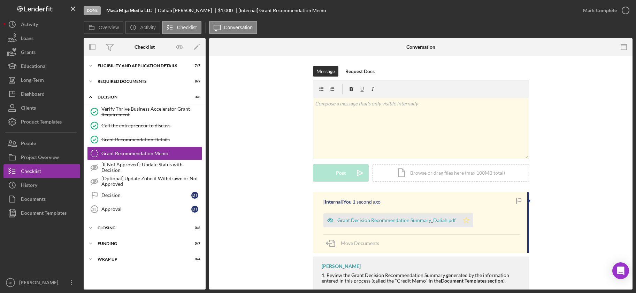
click at [462, 220] on icon "Icon/Star" at bounding box center [466, 221] width 14 height 14
click at [594, 13] on icon "button" at bounding box center [625, 10] width 17 height 17
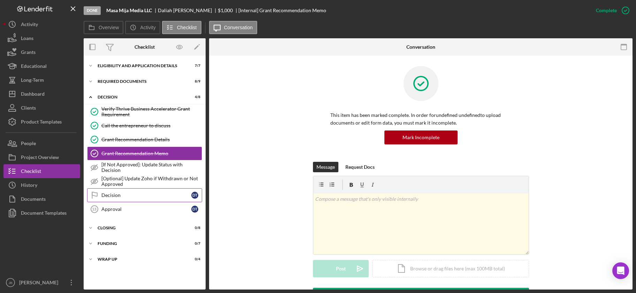
click at [109, 195] on div "Decision" at bounding box center [146, 196] width 90 height 6
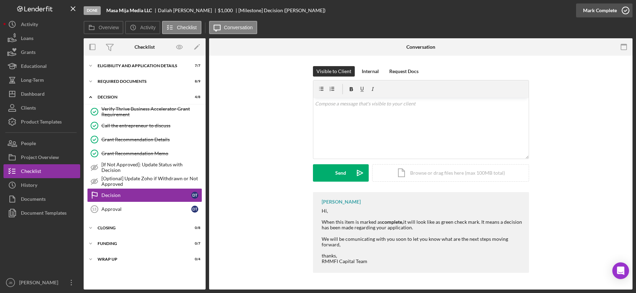
click at [594, 12] on icon "button" at bounding box center [625, 10] width 17 height 17
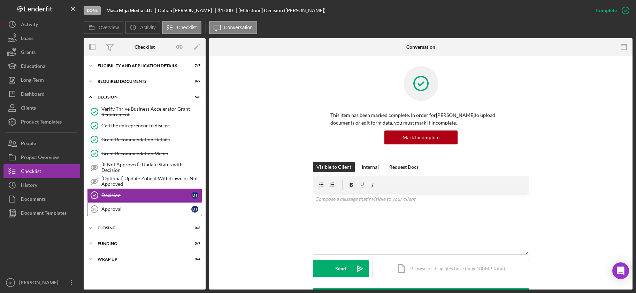
click at [148, 207] on div "Approval" at bounding box center [146, 210] width 90 height 6
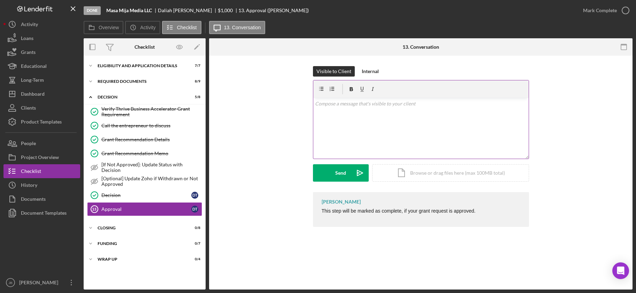
click at [343, 114] on div "v Color teal Color pink Remove color Add row above Add row below Add column bef…" at bounding box center [420, 128] width 215 height 61
click at [594, 12] on icon "button" at bounding box center [625, 10] width 17 height 17
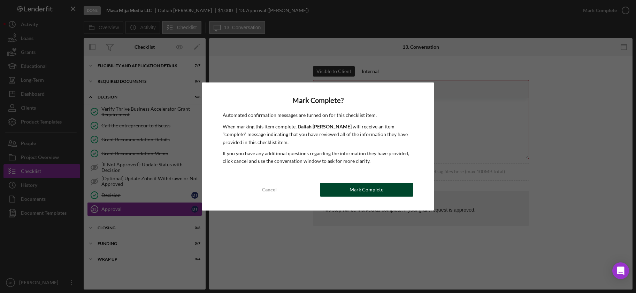
click at [365, 188] on div "Mark Complete" at bounding box center [366, 190] width 34 height 14
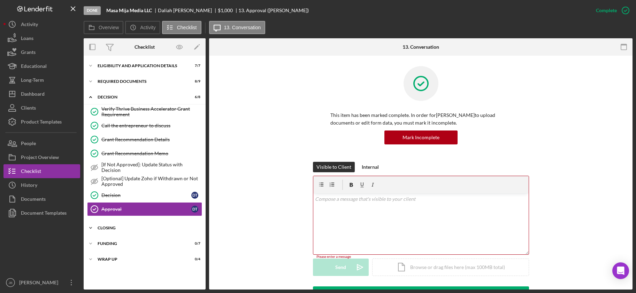
click at [126, 228] on div "CLOSING" at bounding box center [147, 228] width 99 height 4
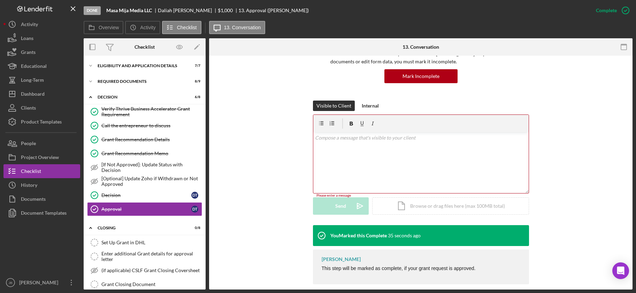
scroll to position [70, 0]
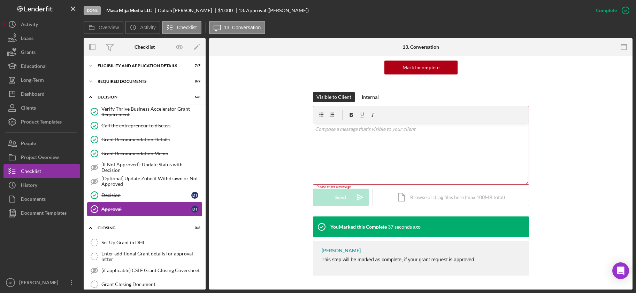
click at [156, 209] on div "Approval" at bounding box center [146, 210] width 90 height 6
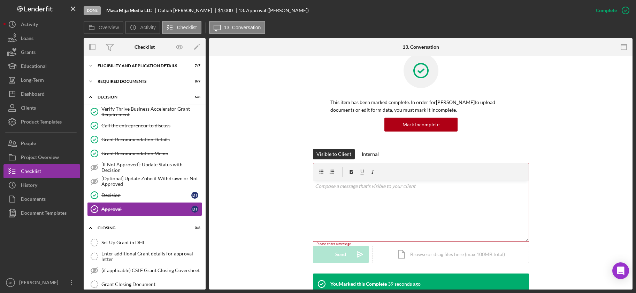
scroll to position [0, 0]
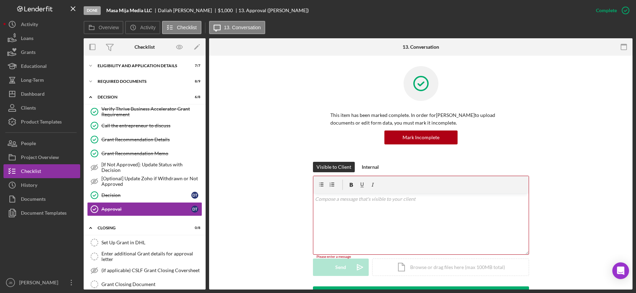
click at [279, 174] on div "Visible to Client Internal v Color teal Color pink Remove color Add row above A…" at bounding box center [421, 224] width 402 height 125
click at [161, 240] on div "Set Up Grant in DHL" at bounding box center [151, 243] width 100 height 6
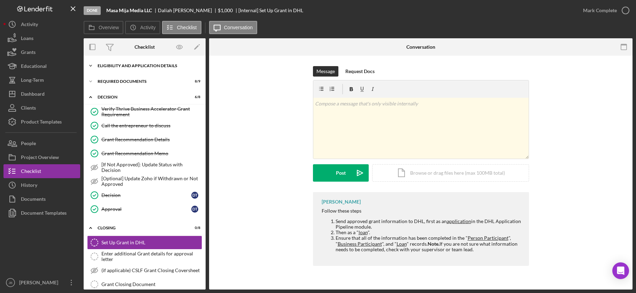
scroll to position [0, 0]
click at [126, 62] on div "Icon/Expander Eligibility and Application Details 7 / 7" at bounding box center [145, 66] width 122 height 14
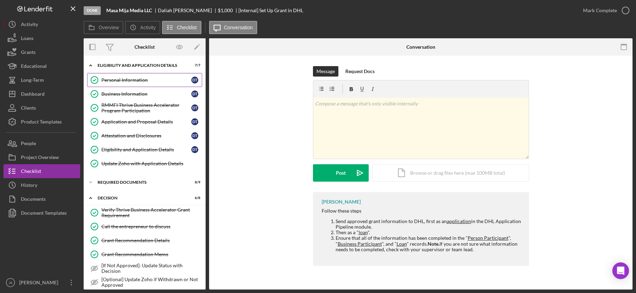
click at [125, 79] on div "Personal Information" at bounding box center [146, 80] width 90 height 6
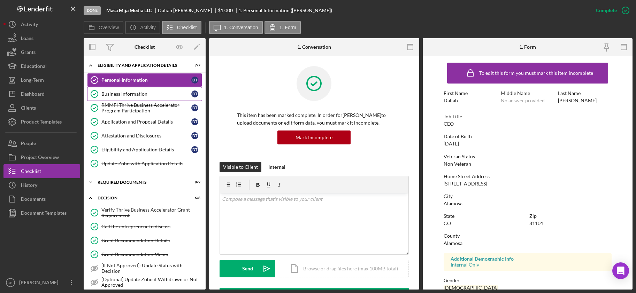
click at [115, 91] on div "Business Information" at bounding box center [146, 94] width 90 height 6
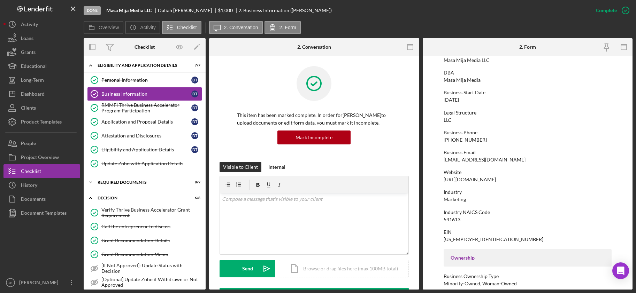
scroll to position [50, 0]
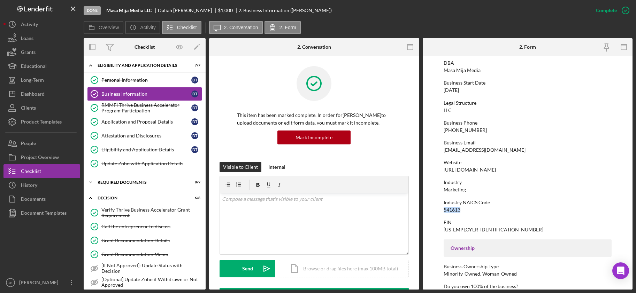
drag, startPoint x: 460, startPoint y: 209, endPoint x: 442, endPoint y: 211, distance: 18.5
click at [442, 211] on form "To edit this form you must mark this item incomplete Business Name Masa Mija Me…" at bounding box center [528, 173] width 210 height 234
click at [446, 210] on div "541613" at bounding box center [452, 210] width 17 height 6
drag, startPoint x: 503, startPoint y: 172, endPoint x: 444, endPoint y: 172, distance: 59.2
click at [444, 172] on div "Website https://masamijamedia.com" at bounding box center [528, 166] width 168 height 13
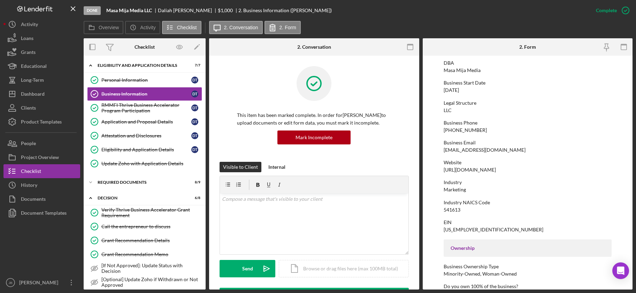
click at [448, 172] on div "https://masamijamedia.com" at bounding box center [470, 170] width 52 height 6
drag, startPoint x: 440, startPoint y: 171, endPoint x: 501, endPoint y: 171, distance: 60.3
click at [501, 171] on form "To edit this form you must mark this item incomplete Business Name Masa Mija Me…" at bounding box center [528, 173] width 210 height 234
click at [496, 171] on div "https://masamijamedia.com" at bounding box center [470, 170] width 52 height 6
drag, startPoint x: 502, startPoint y: 169, endPoint x: 444, endPoint y: 171, distance: 58.2
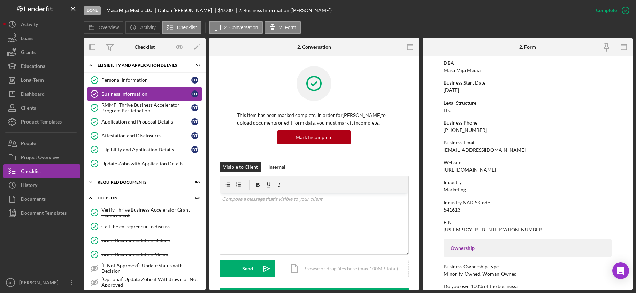
click at [444, 171] on div "Website https://masamijamedia.com" at bounding box center [528, 166] width 168 height 13
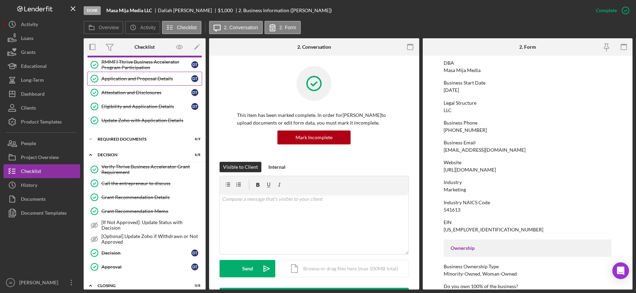
scroll to position [0, 0]
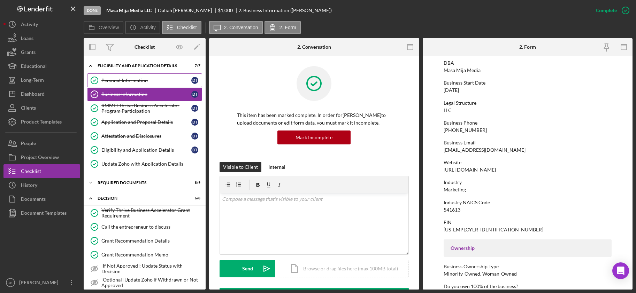
click at [132, 79] on div "Personal Information" at bounding box center [146, 81] width 90 height 6
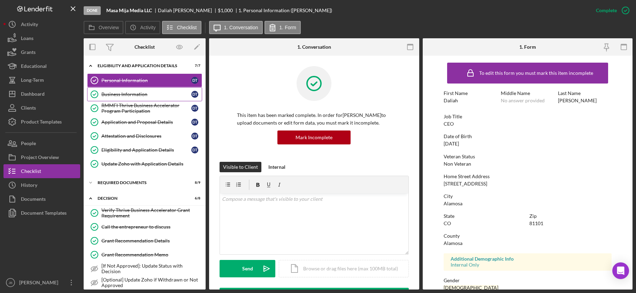
click at [103, 94] on div "Business Information" at bounding box center [146, 95] width 90 height 6
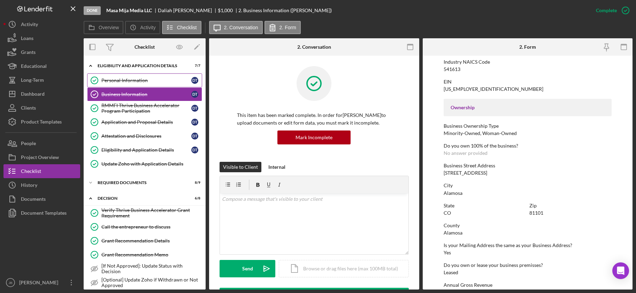
click at [121, 82] on div "Personal Information" at bounding box center [146, 81] width 90 height 6
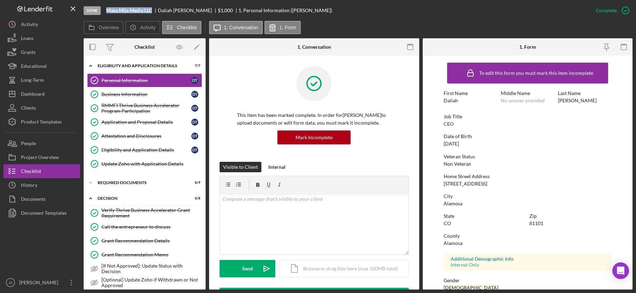
drag, startPoint x: 108, startPoint y: 11, endPoint x: 156, endPoint y: 13, distance: 48.1
click at [156, 13] on div "Masa Mija Media LLC" at bounding box center [132, 11] width 52 height 6
click at [28, 154] on div "Project Overview" at bounding box center [40, 159] width 38 height 16
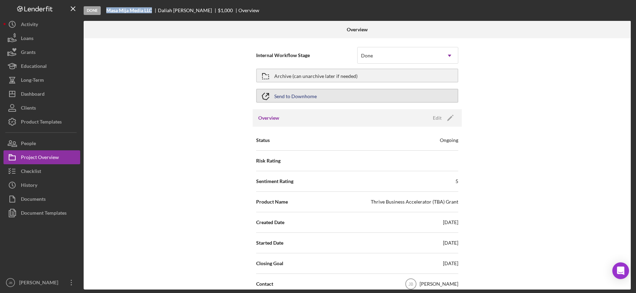
click at [276, 95] on button "Send to Downhome" at bounding box center [357, 96] width 202 height 14
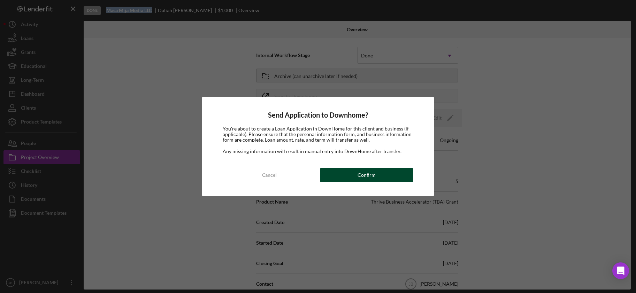
click at [341, 175] on button "Confirm" at bounding box center [367, 175] width 94 height 14
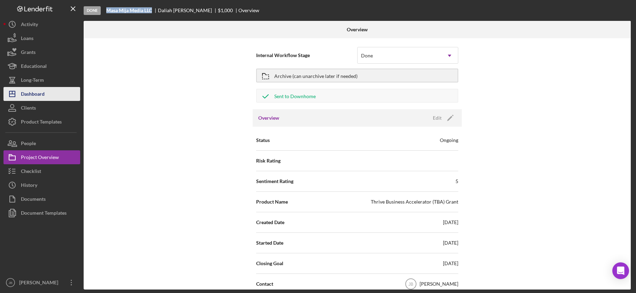
click at [46, 97] on button "Icon/Dashboard Dashboard" at bounding box center [41, 94] width 77 height 14
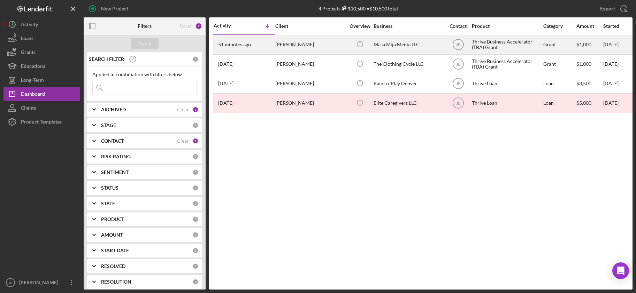
click at [290, 46] on div "[PERSON_NAME]" at bounding box center [310, 45] width 70 height 18
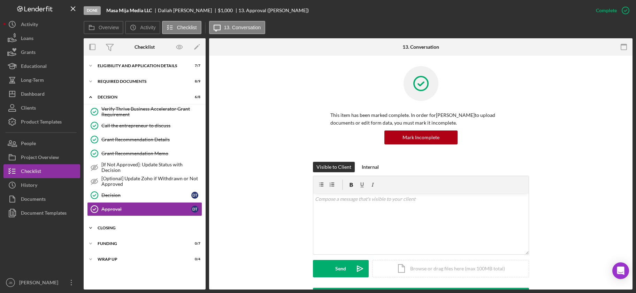
click at [108, 226] on div "CLOSING" at bounding box center [147, 228] width 99 height 4
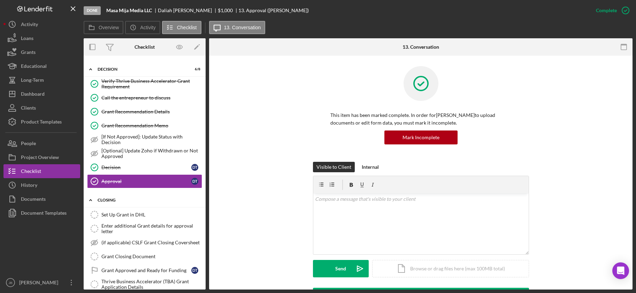
scroll to position [80, 0]
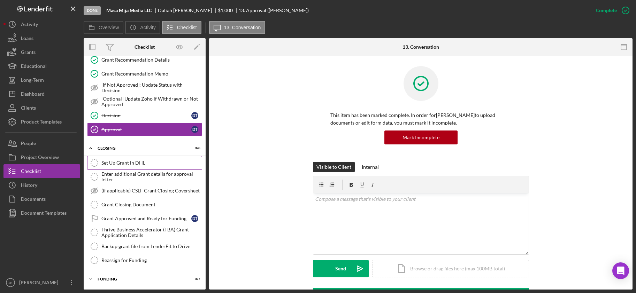
click at [116, 164] on div "Set Up Grant in DHL" at bounding box center [151, 163] width 100 height 6
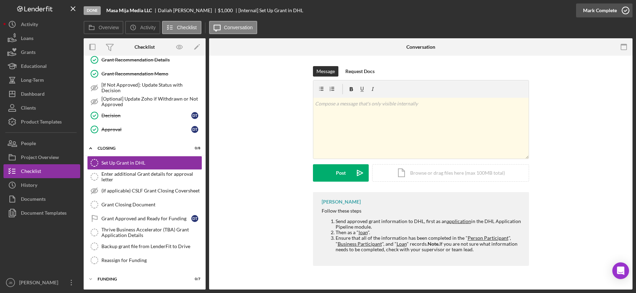
click at [594, 11] on icon "button" at bounding box center [625, 10] width 17 height 17
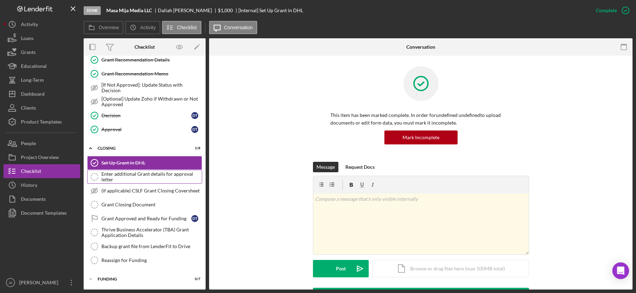
click at [177, 177] on div "Enter additional Grant details for approval letter" at bounding box center [151, 176] width 100 height 11
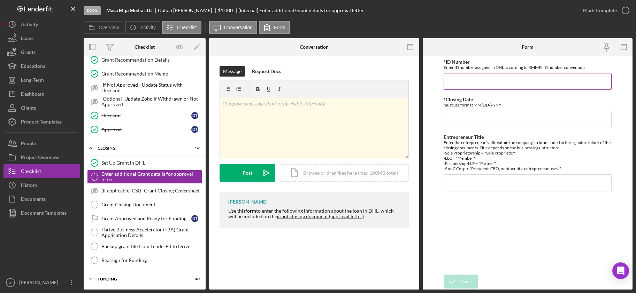
click at [473, 78] on input "*ID Number" at bounding box center [528, 81] width 168 height 17
type input "G-10454"
click at [467, 120] on input "*Closing Date" at bounding box center [528, 119] width 168 height 17
type input "10/13/2025"
click at [457, 185] on input "Entrepreneur Title" at bounding box center [528, 183] width 168 height 17
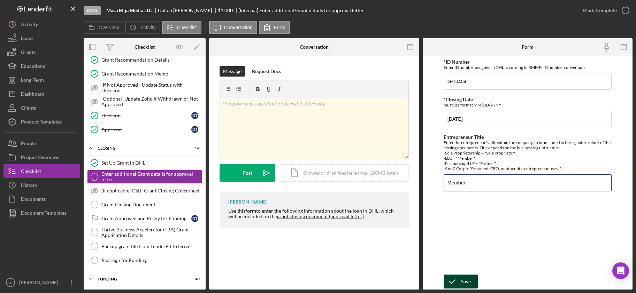
type input "Member"
click at [458, 279] on icon "submit" at bounding box center [452, 281] width 17 height 17
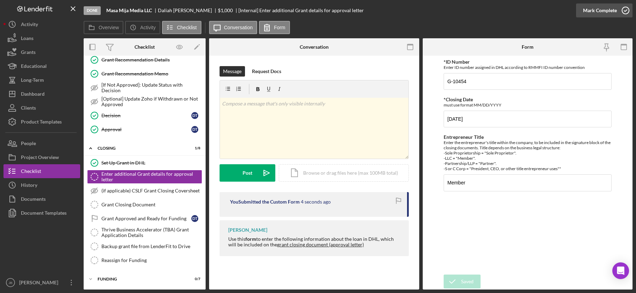
click at [594, 13] on icon "button" at bounding box center [625, 10] width 17 height 17
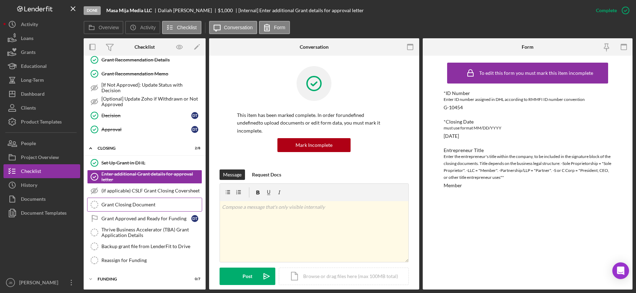
click at [116, 204] on div "Grant Closing Document" at bounding box center [151, 205] width 100 height 6
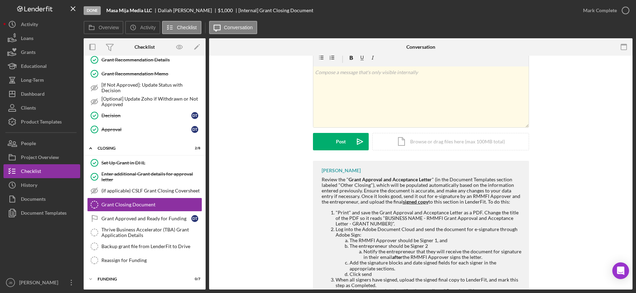
scroll to position [69, 0]
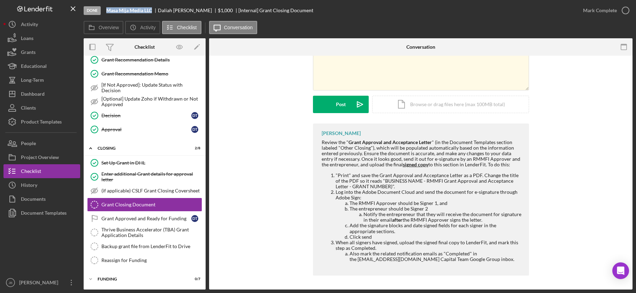
drag, startPoint x: 106, startPoint y: 10, endPoint x: 155, endPoint y: 9, distance: 48.4
click at [155, 9] on div "Done Masa Mija Media LLC Daliah Torrez $1,000 [Internal] Grant Closing Document" at bounding box center [330, 10] width 492 height 21
copy b "Masa Mija Media LLC"
click at [58, 212] on div "Document Templates" at bounding box center [44, 214] width 46 height 16
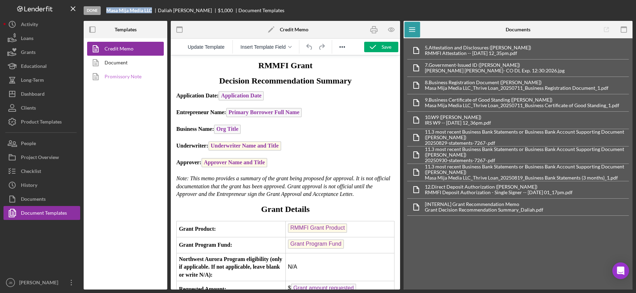
click at [141, 78] on link "Promissory Note" at bounding box center [123, 77] width 73 height 14
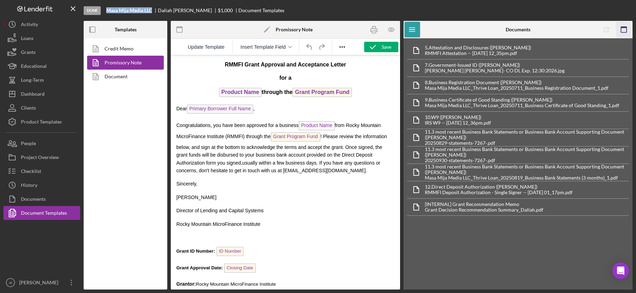
click at [594, 28] on icon "button" at bounding box center [624, 30] width 16 height 16
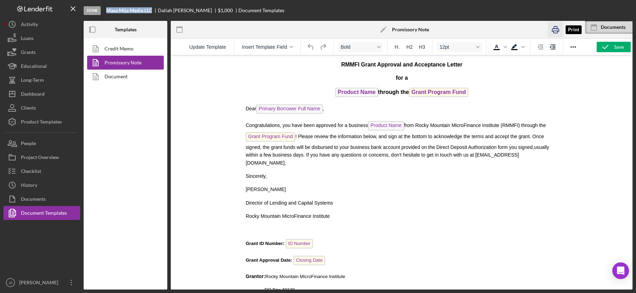
click at [557, 29] on icon "button" at bounding box center [555, 30] width 7 height 3
click at [46, 154] on div "Project Overview" at bounding box center [40, 159] width 38 height 16
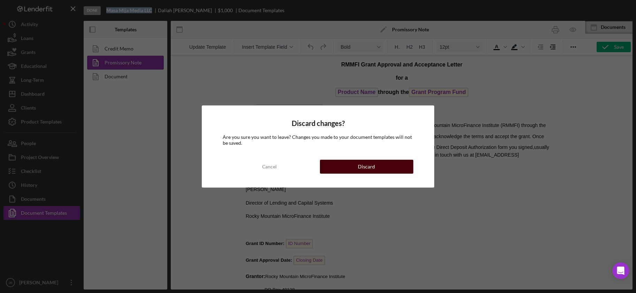
click at [324, 164] on button "Discard" at bounding box center [367, 167] width 94 height 14
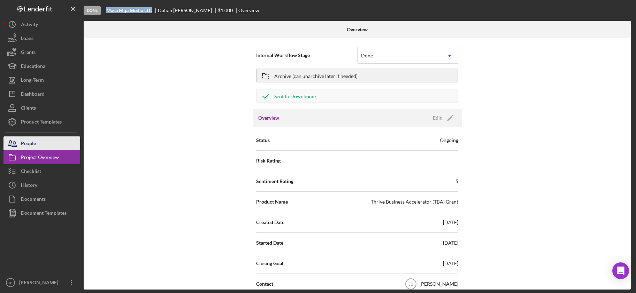
click at [50, 146] on button "People" at bounding box center [41, 144] width 77 height 14
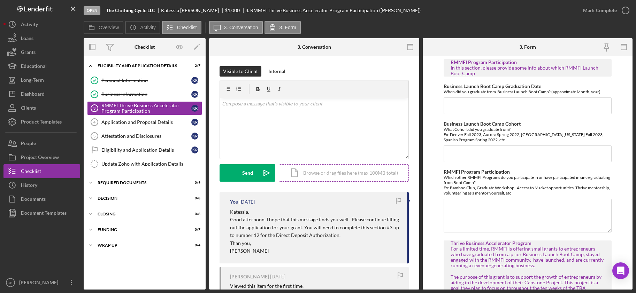
scroll to position [101, 0]
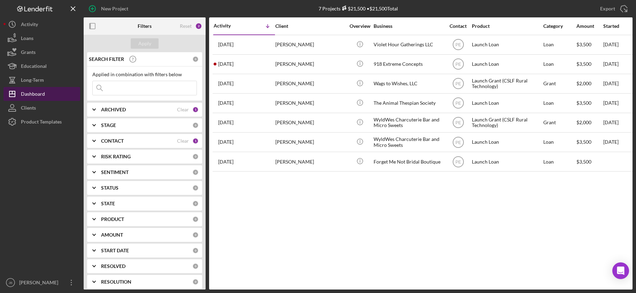
click at [35, 93] on div "Dashboard" at bounding box center [33, 95] width 24 height 16
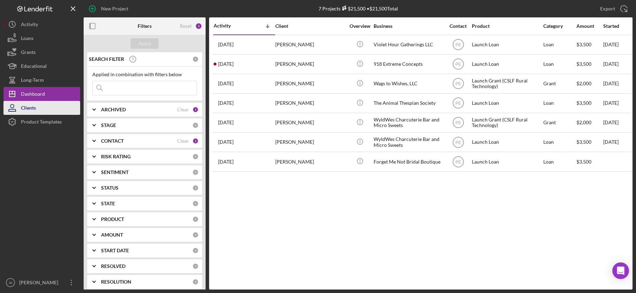
click at [34, 109] on div "Clients" at bounding box center [28, 109] width 15 height 16
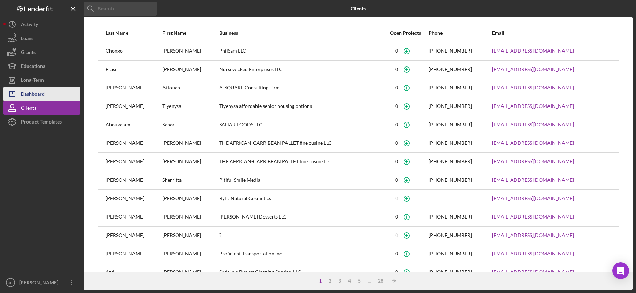
click at [32, 93] on div "Dashboard" at bounding box center [33, 95] width 24 height 16
